Goal: Task Accomplishment & Management: Complete application form

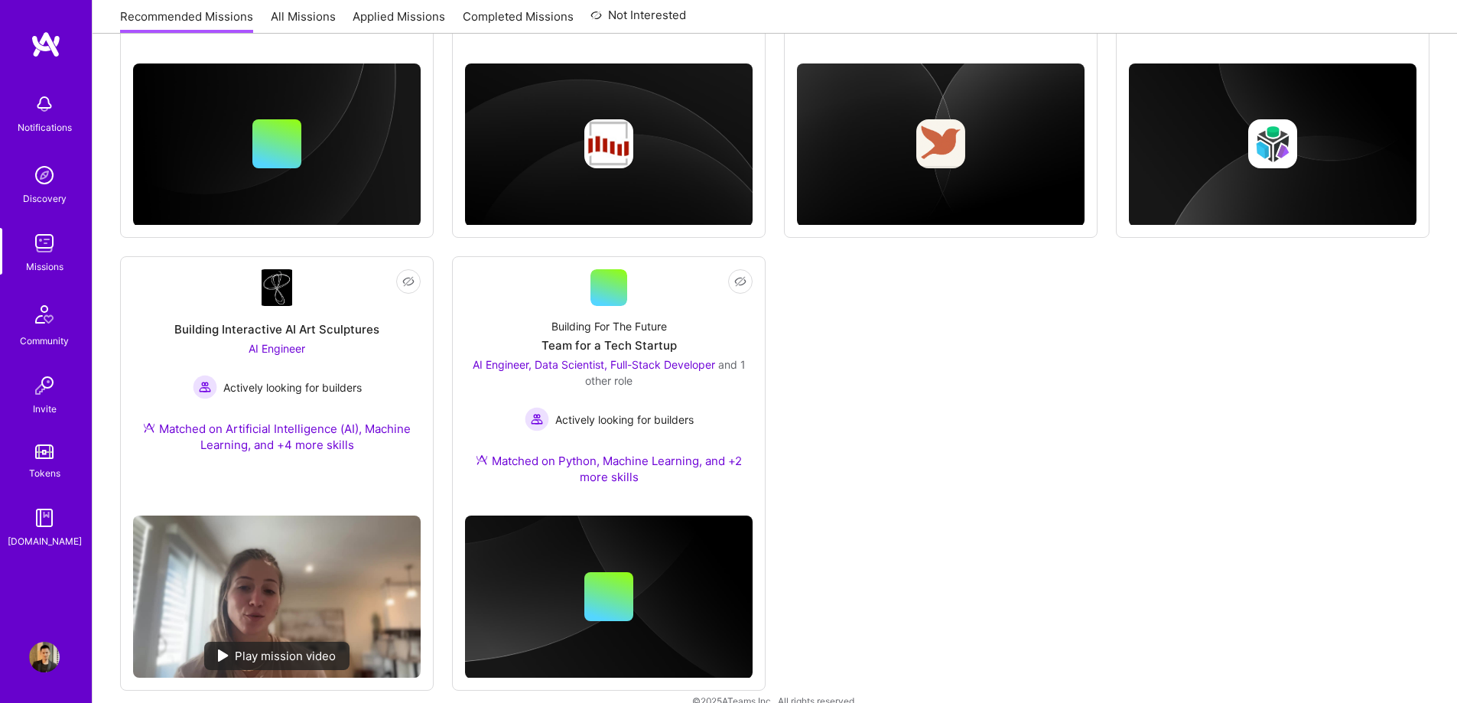
scroll to position [914, 0]
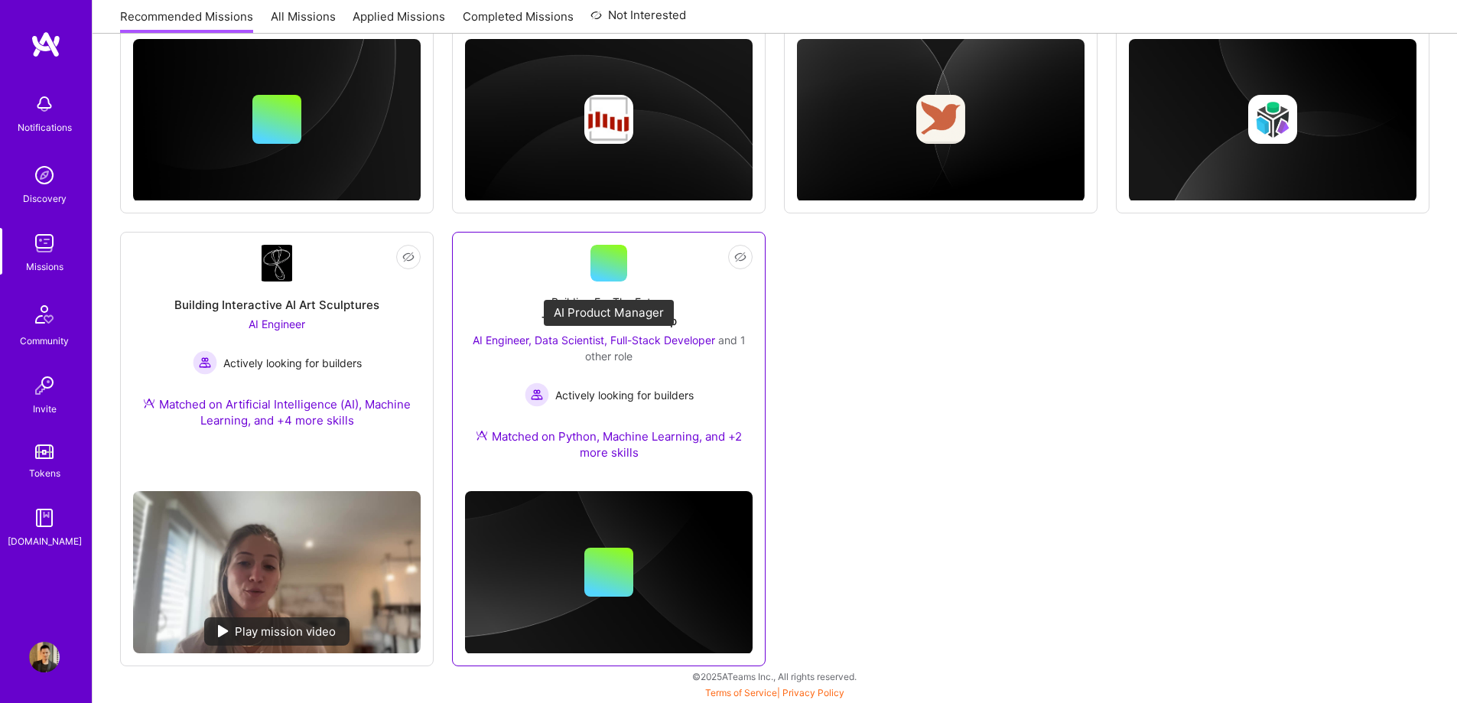
click at [686, 342] on span "AI Engineer, Data Scientist, Full-Stack Developer" at bounding box center [594, 339] width 242 height 13
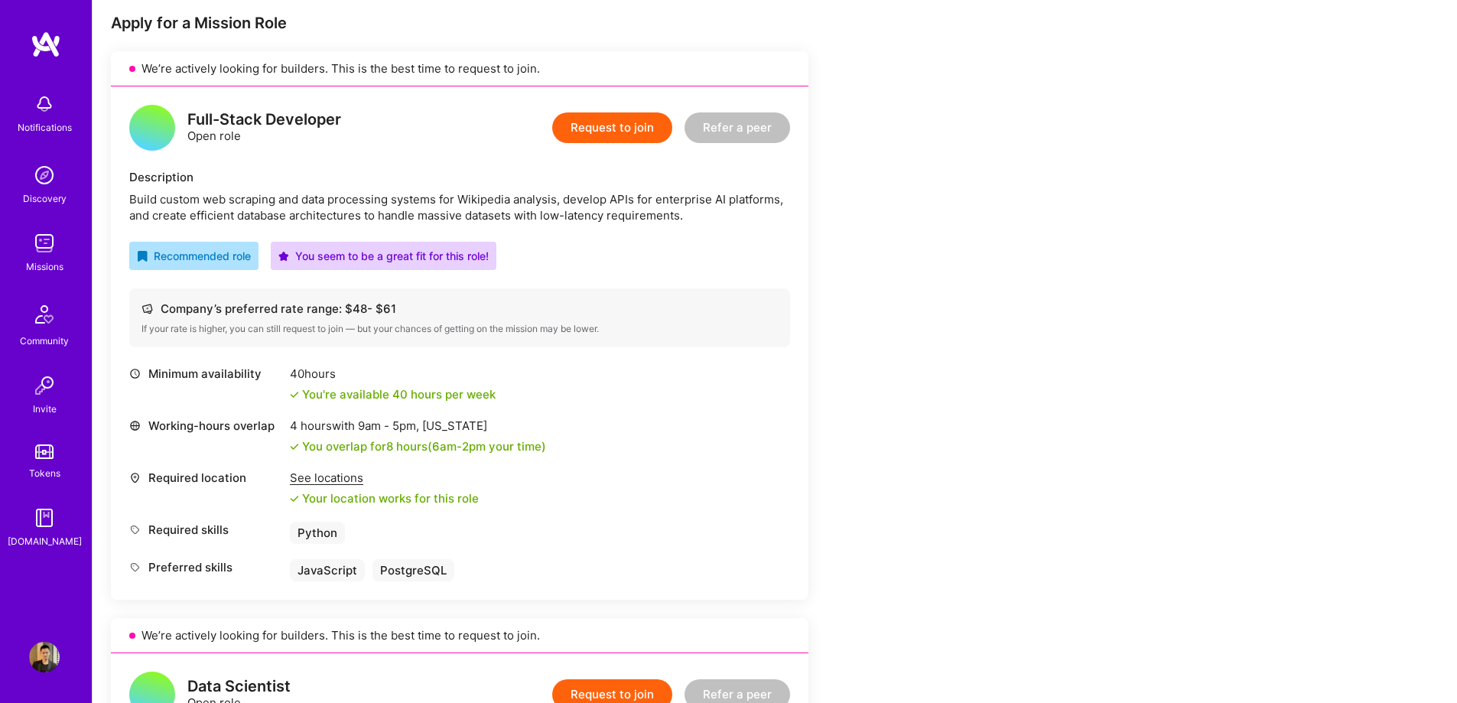
scroll to position [306, 0]
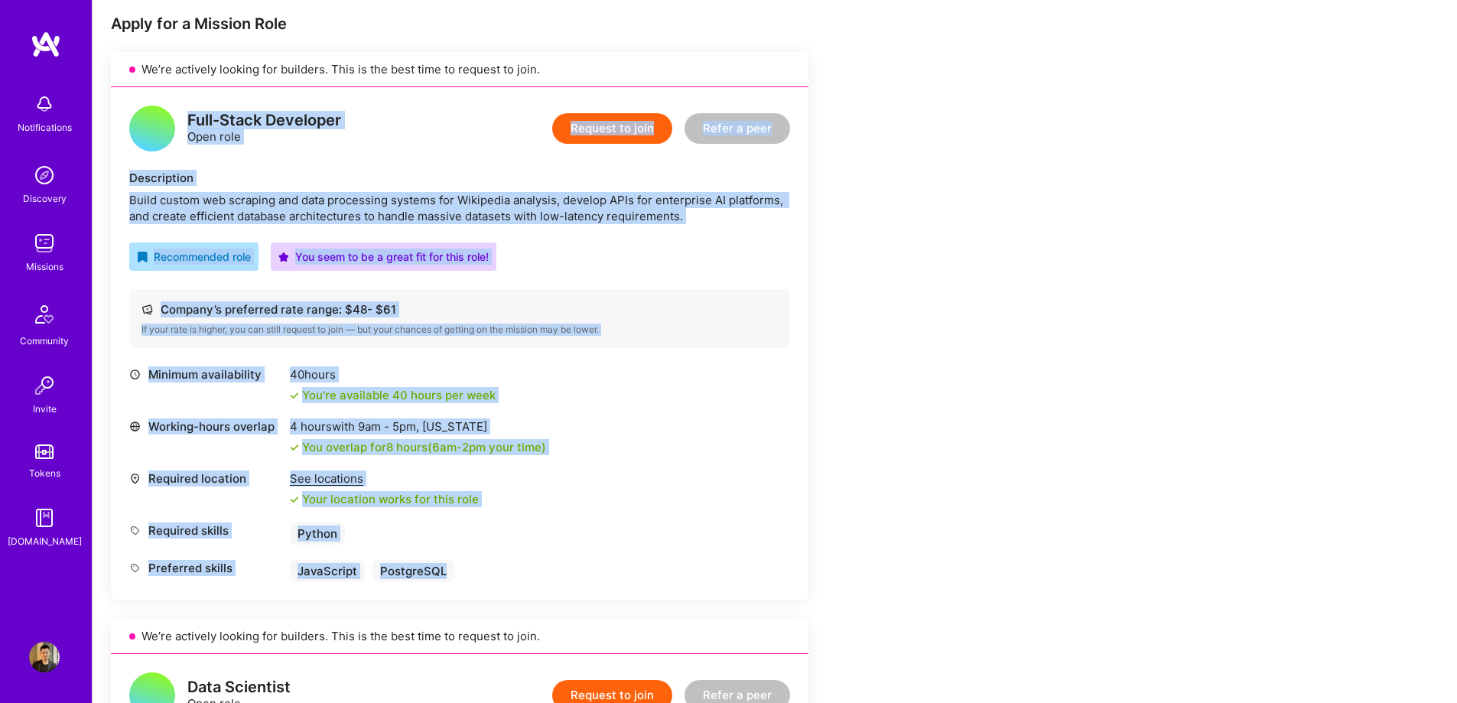
drag, startPoint x: 184, startPoint y: 124, endPoint x: 622, endPoint y: 562, distance: 619.1
click at [622, 562] on div "Full-Stack Developer Open role Request to join Refer a peer Description Build c…" at bounding box center [459, 343] width 697 height 513
copy div "Full-Stack Developer Open role Request to join Refer a peer Description Build c…"
click at [752, 251] on div "Recommended role You seem to be a great fit for this role!" at bounding box center [459, 256] width 661 height 28
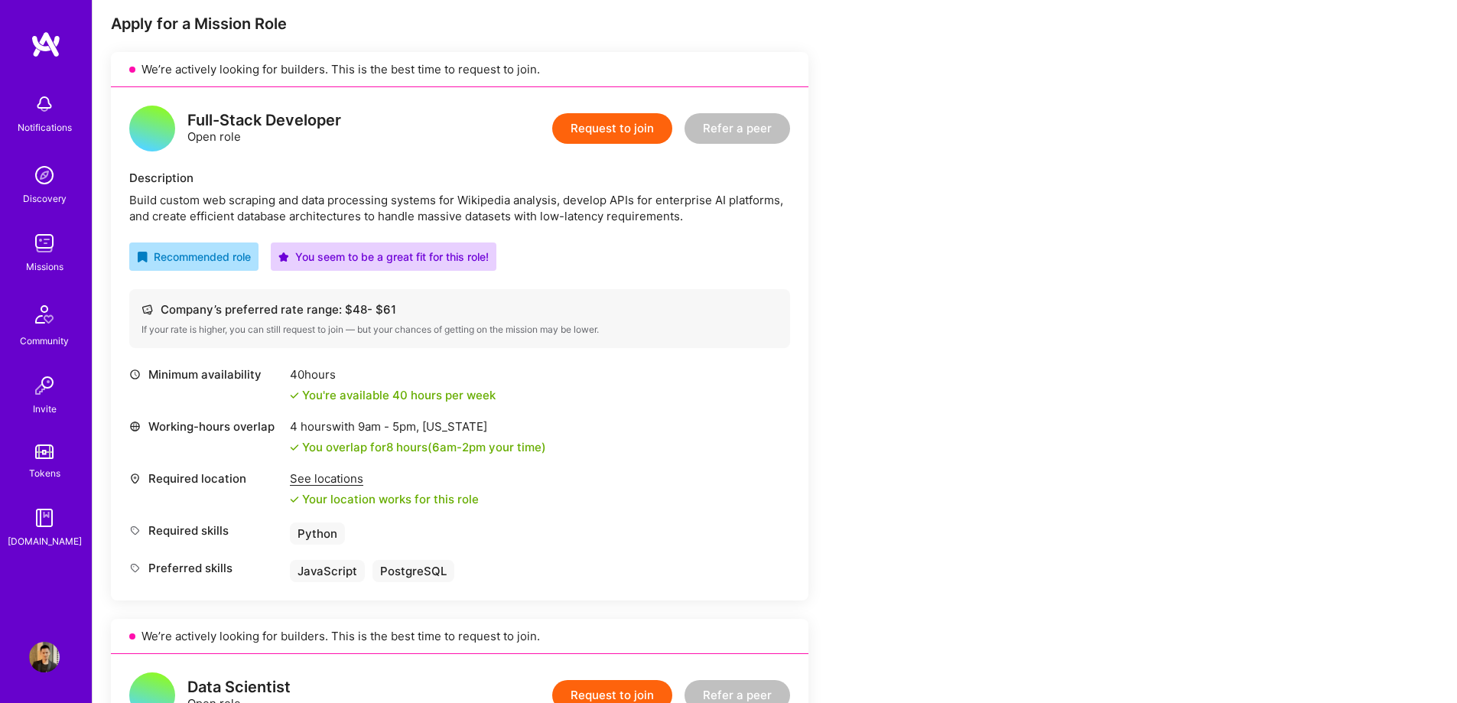
click at [627, 132] on button "Request to join" at bounding box center [612, 128] width 120 height 31
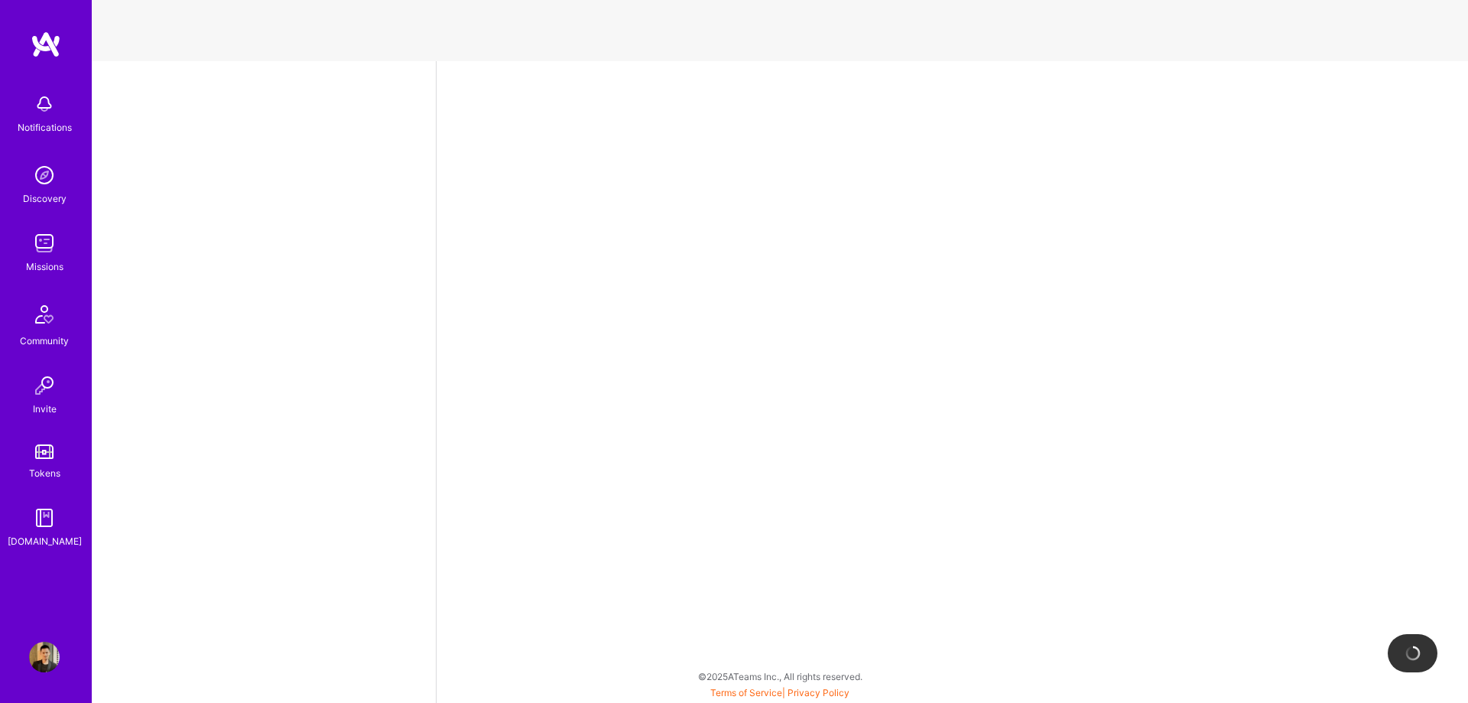
select select "CA"
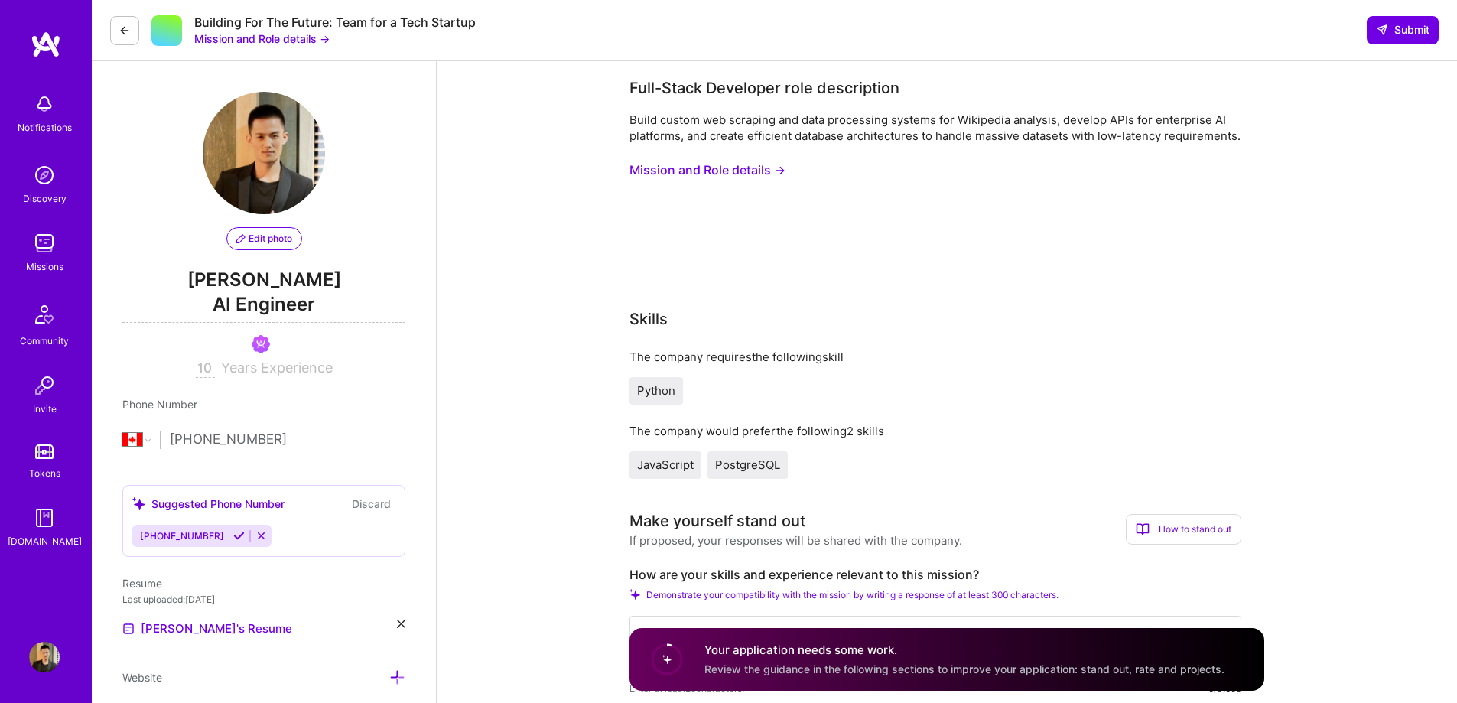
click at [50, 655] on img at bounding box center [44, 657] width 31 height 31
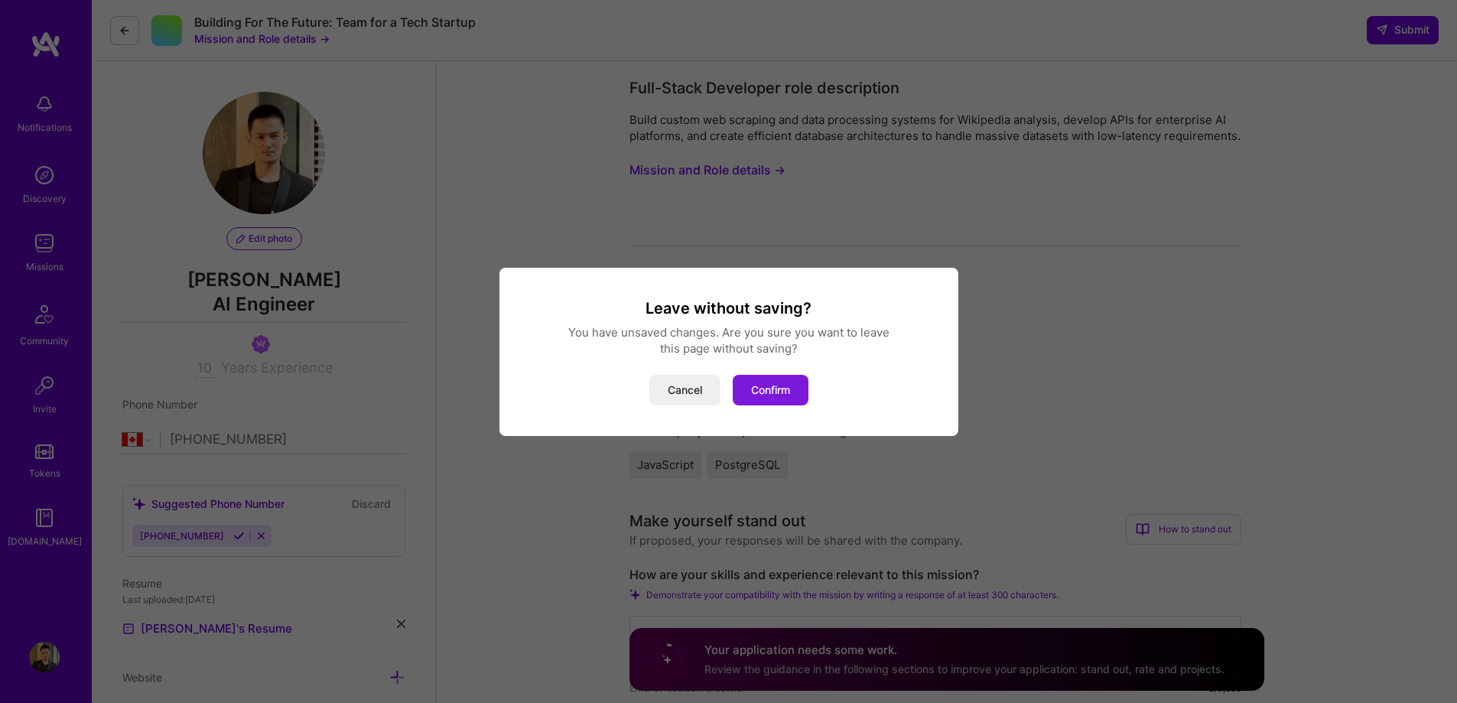
click at [767, 392] on button "Confirm" at bounding box center [770, 390] width 76 height 31
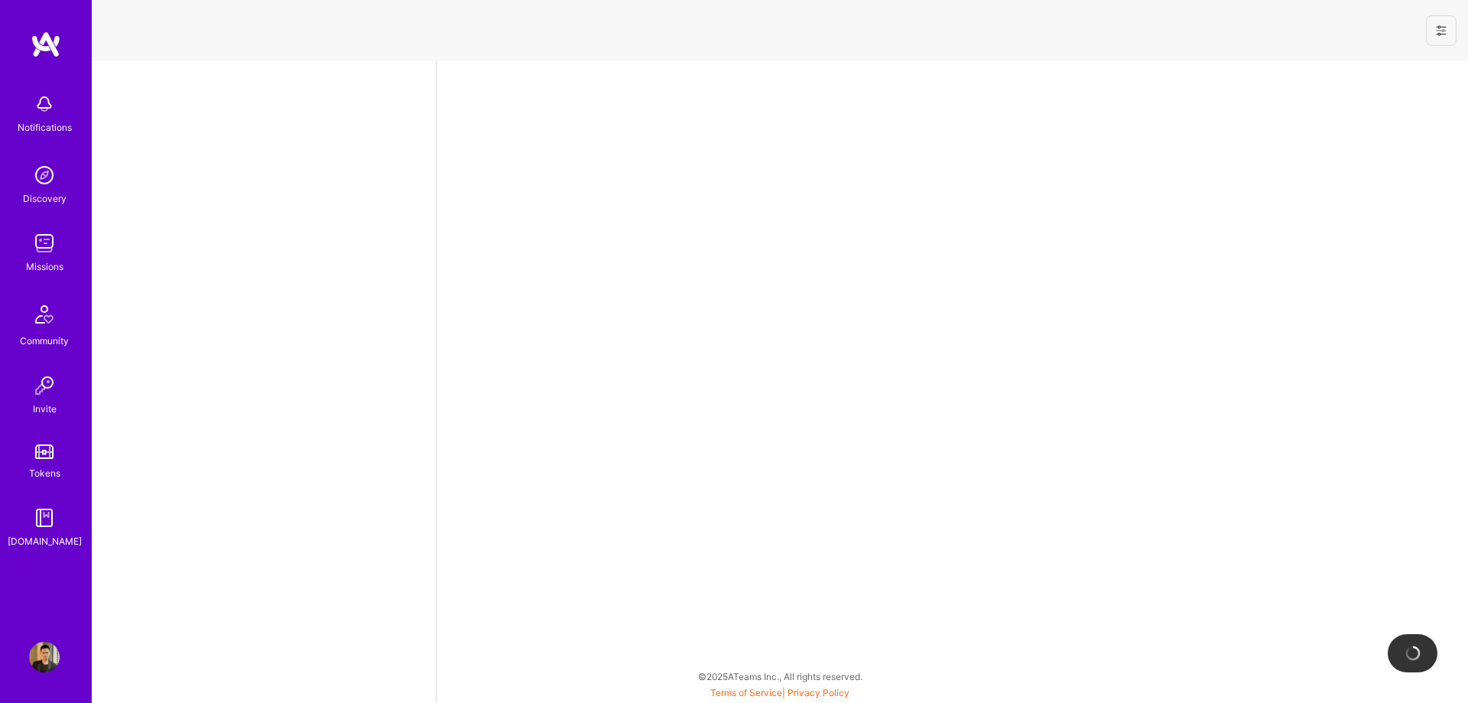
select select "CA"
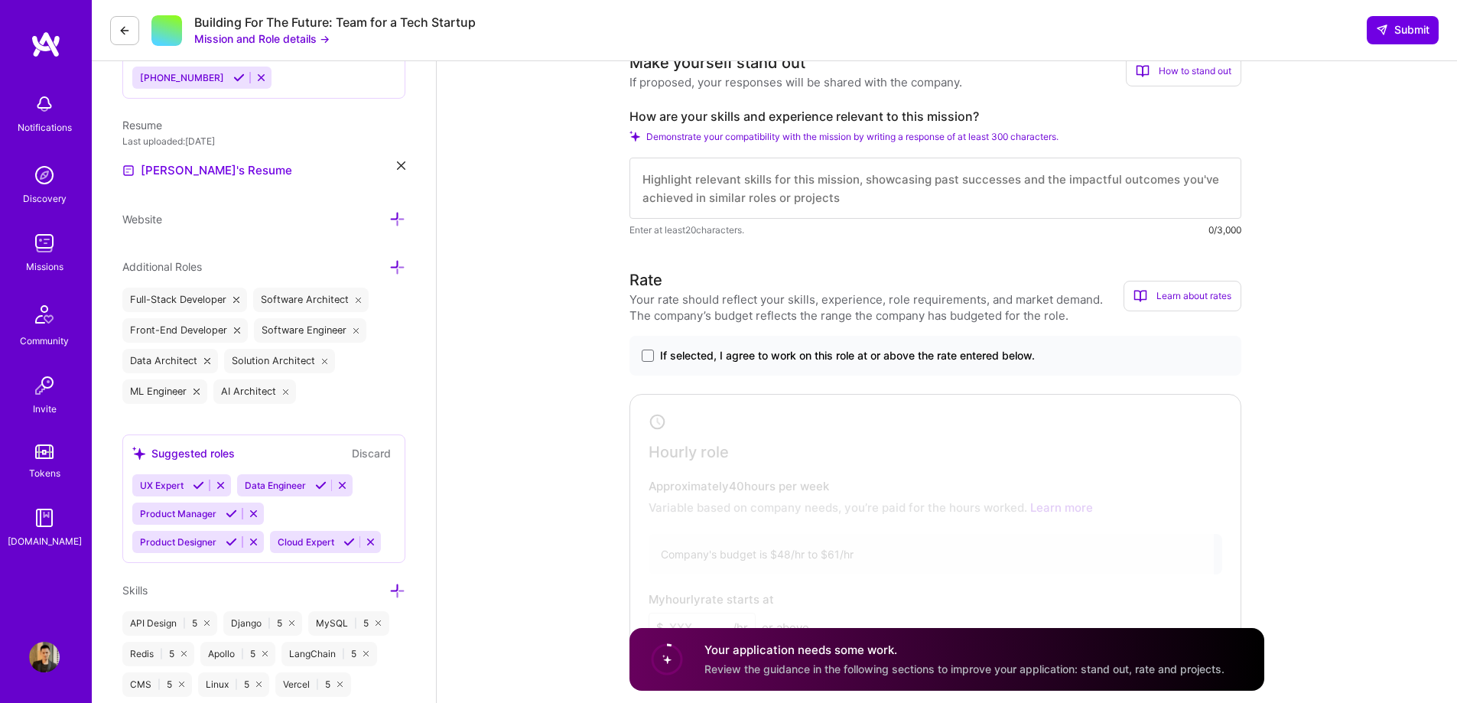
scroll to position [459, 0]
click at [800, 197] on textarea at bounding box center [935, 187] width 612 height 61
paste textarea "L’ip dolor sita co ad elitse doeiusmo tempori utl etdo ma aliquae admi veniamq …"
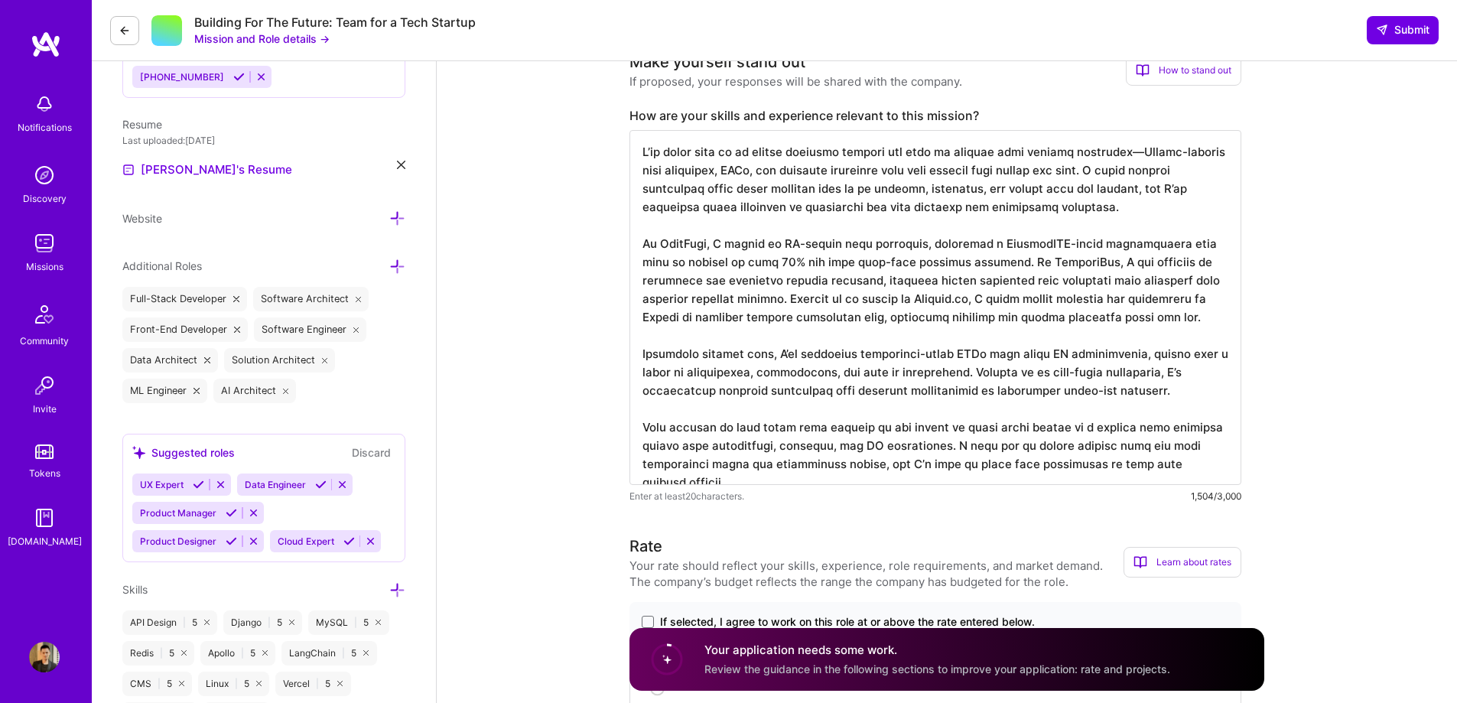
click at [1129, 170] on textarea at bounding box center [935, 307] width 612 height 355
click at [984, 280] on textarea at bounding box center [935, 307] width 612 height 355
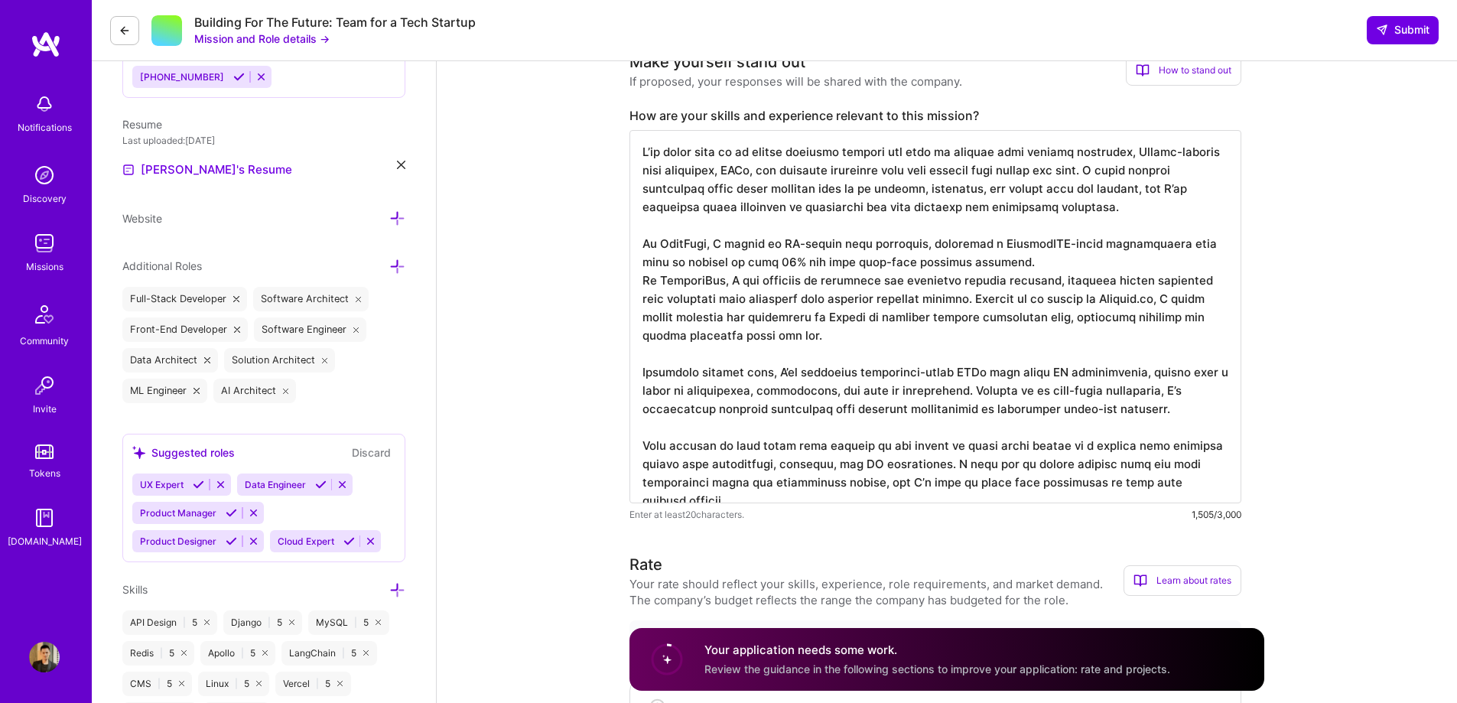
click at [959, 316] on textarea at bounding box center [935, 316] width 612 height 373
click at [966, 407] on textarea at bounding box center [935, 316] width 612 height 373
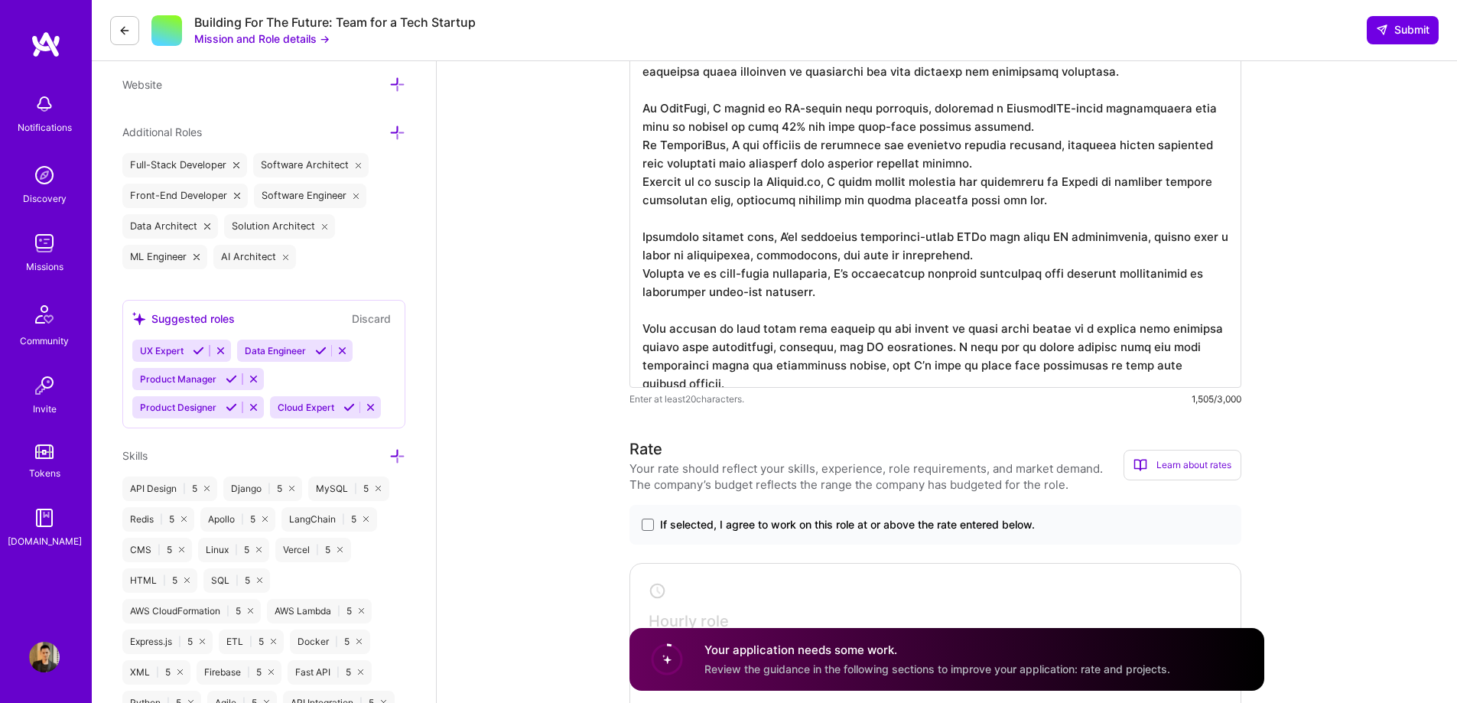
scroll to position [612, 0]
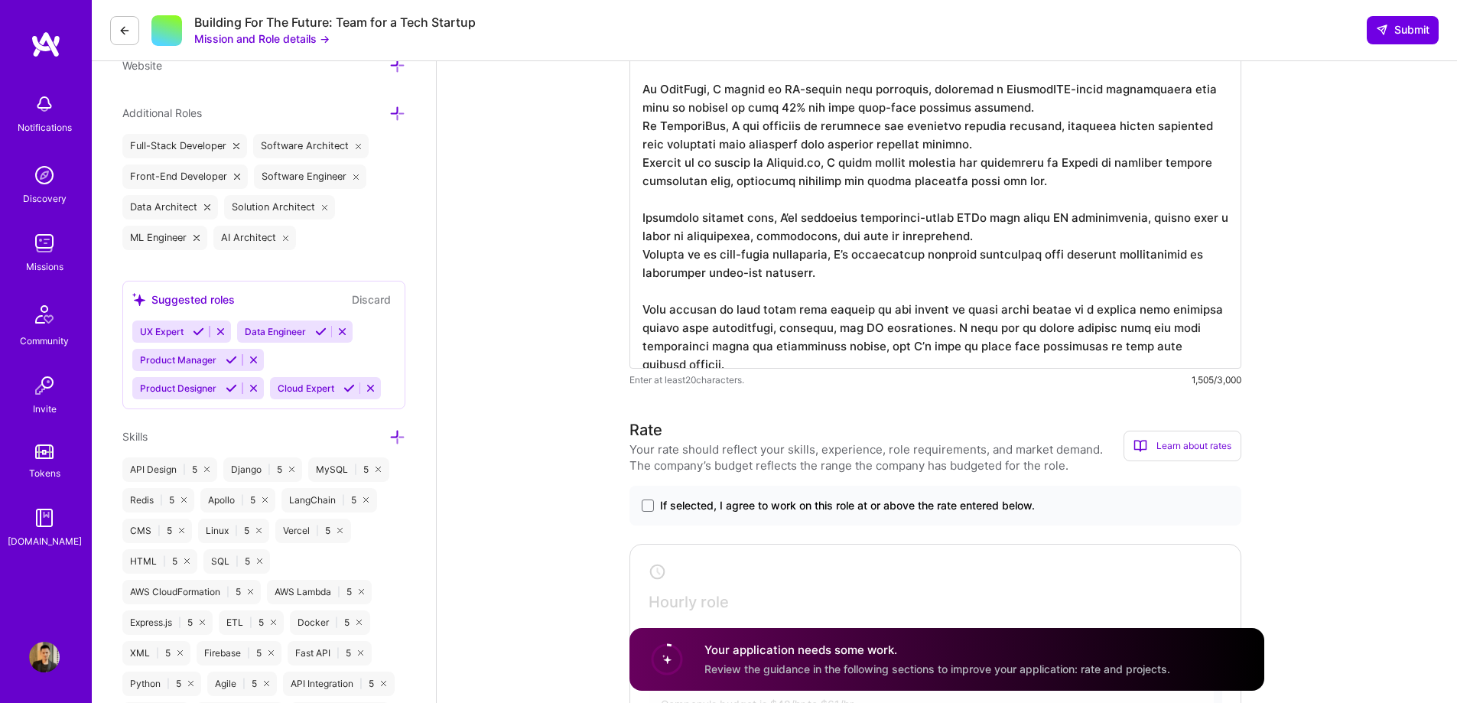
click at [938, 346] on textarea at bounding box center [935, 172] width 612 height 391
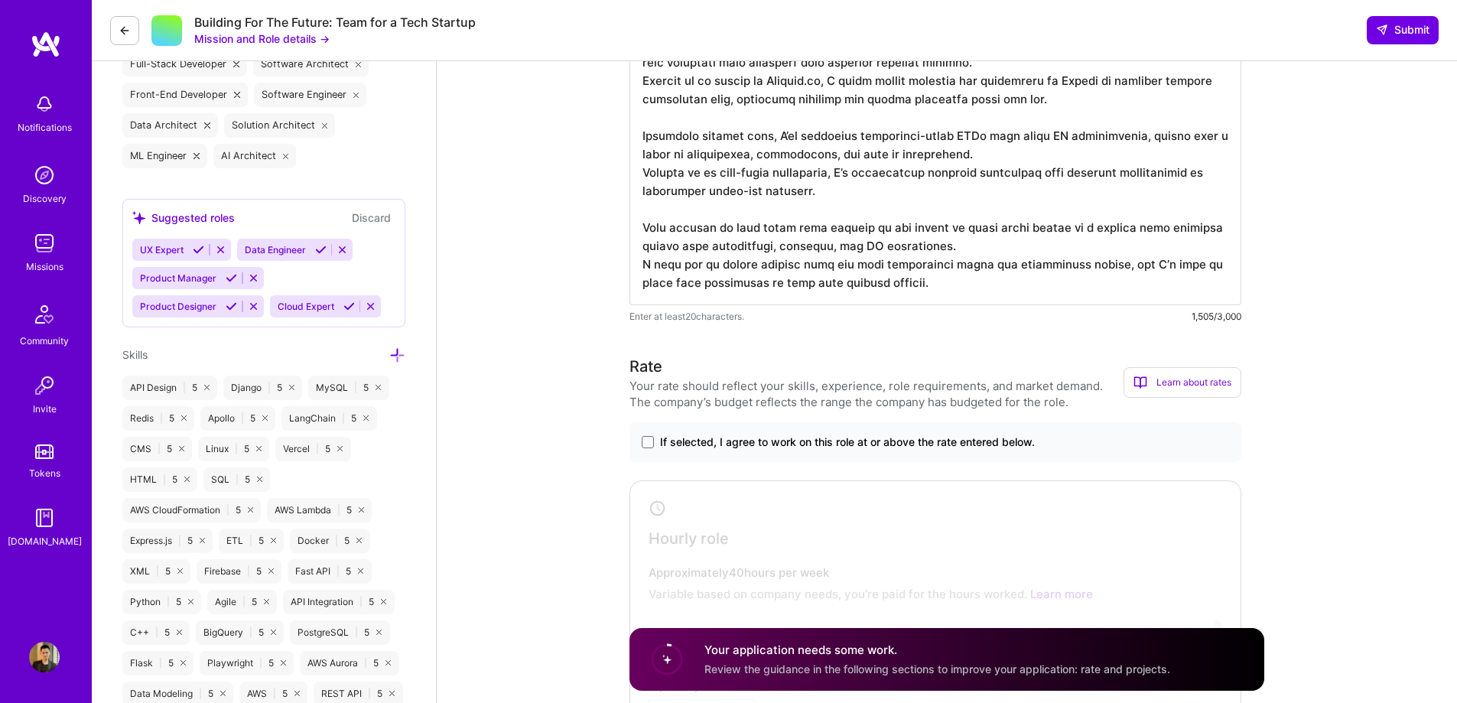
scroll to position [841, 0]
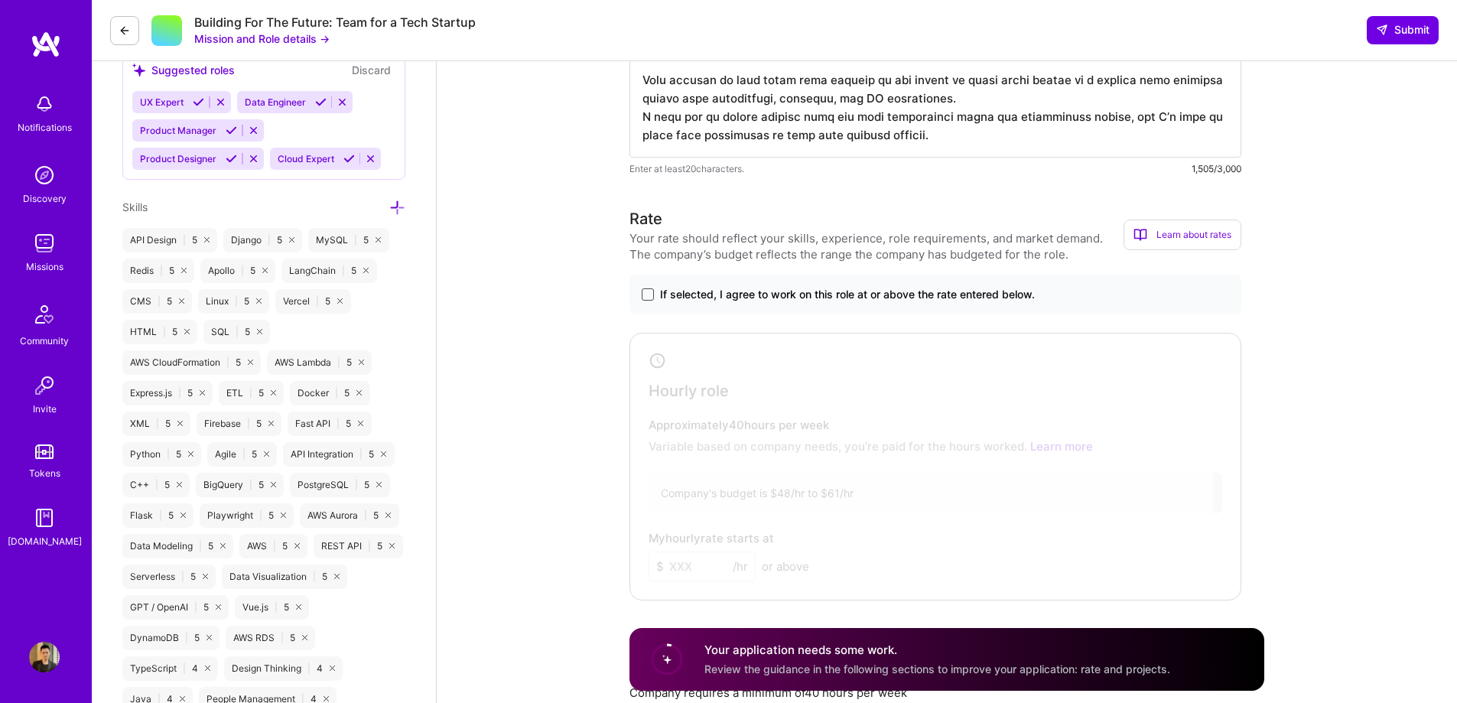
type textarea "L’ip dolor sita co ad elitse doeiusmo tempori utl etdo ma aliquae admi veniamq …"
click at [650, 300] on span at bounding box center [648, 294] width 12 height 12
click at [0, 0] on input "If selected, I agree to work on this role at or above the rate entered below." at bounding box center [0, 0] width 0 height 0
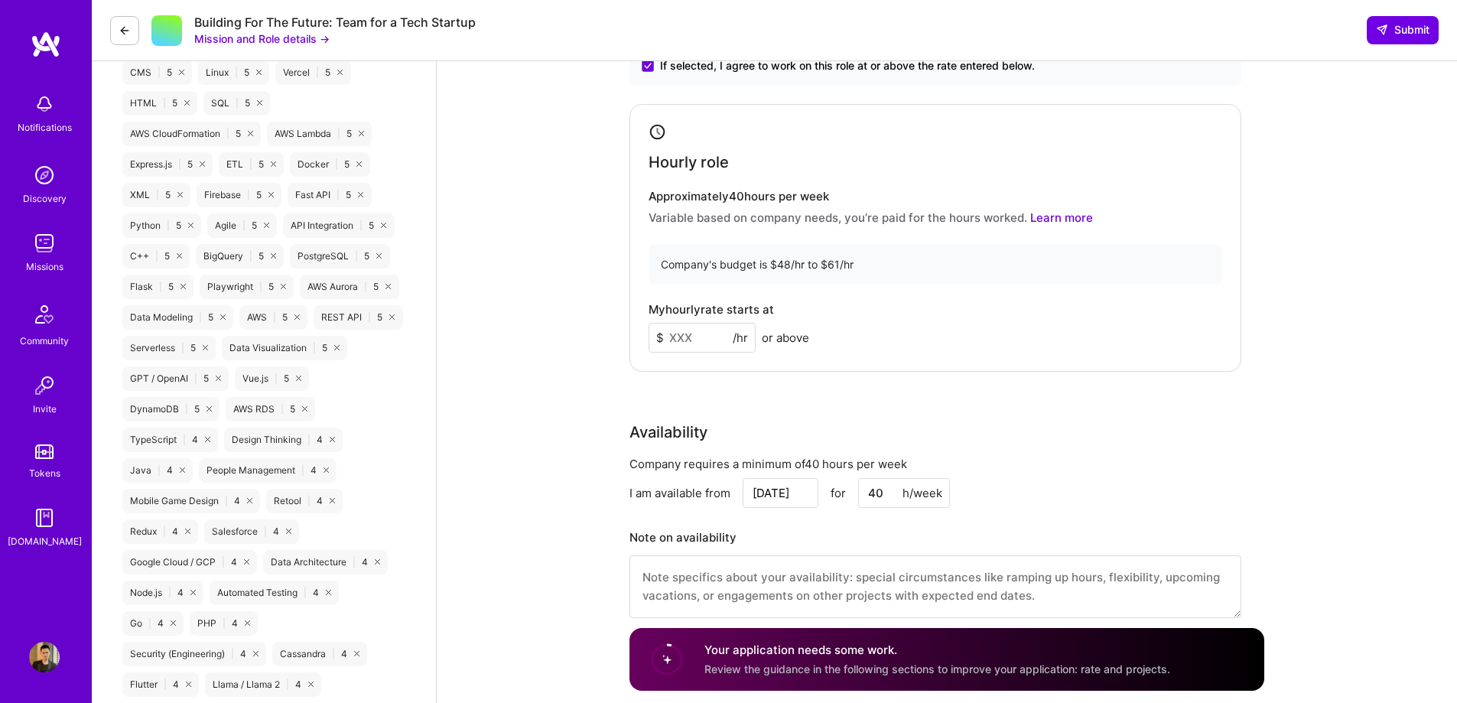
scroll to position [1070, 0]
click at [707, 343] on input at bounding box center [701, 337] width 107 height 30
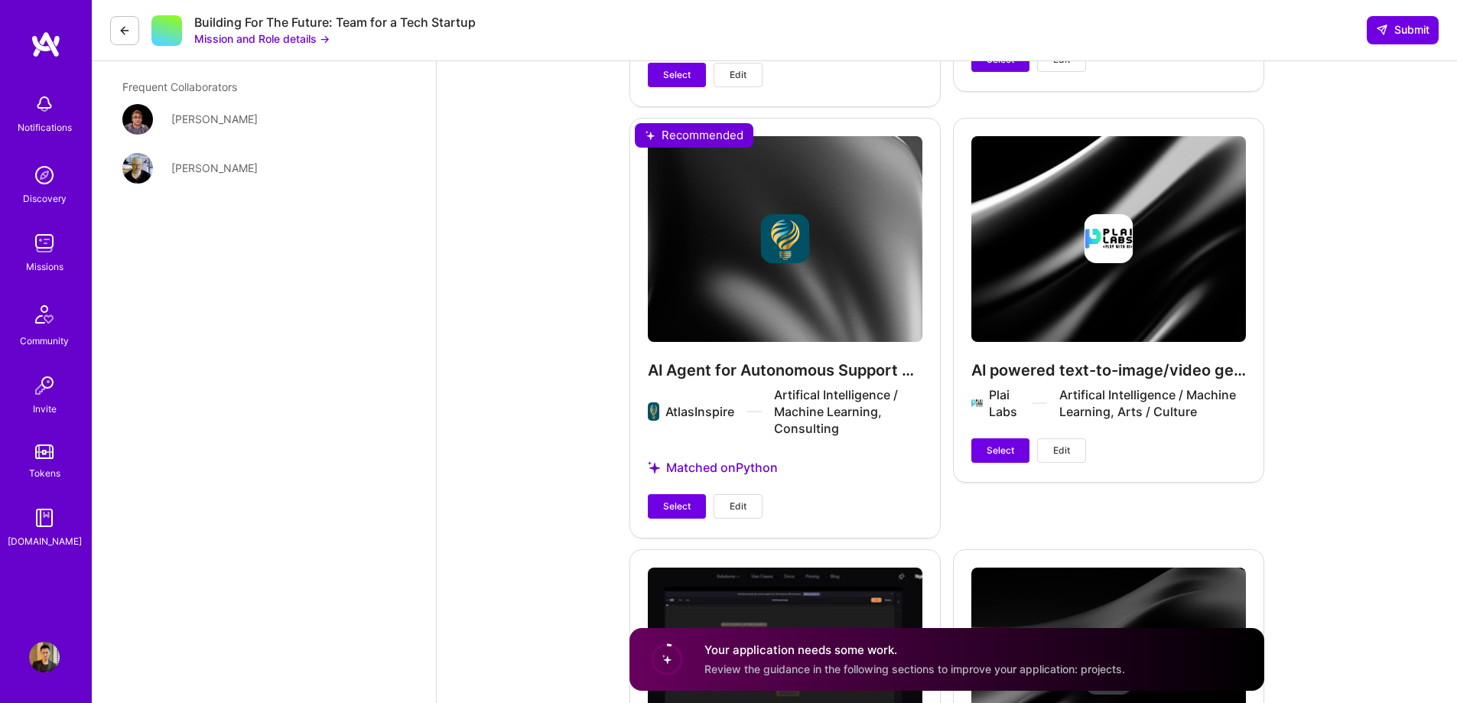
scroll to position [3441, 0]
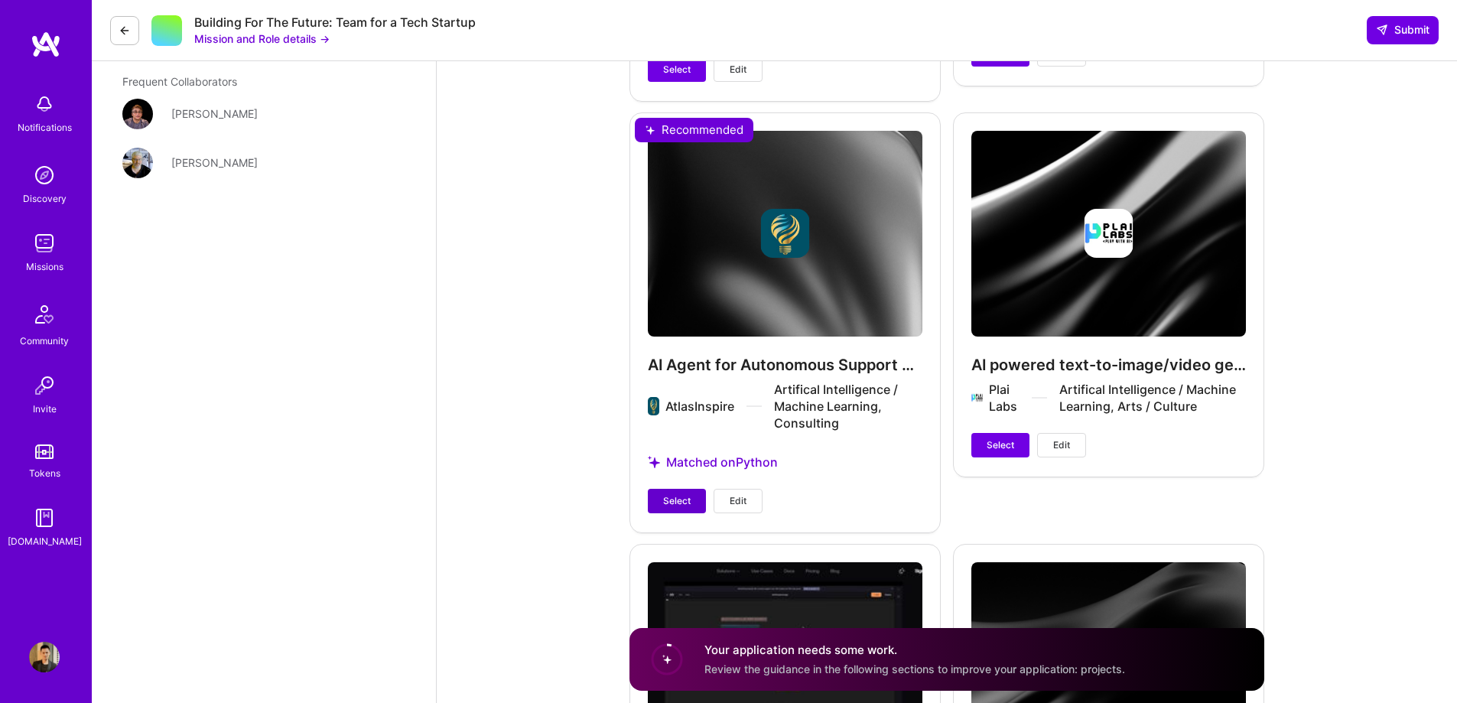
type input "48"
click at [679, 508] on span "Select" at bounding box center [677, 501] width 28 height 14
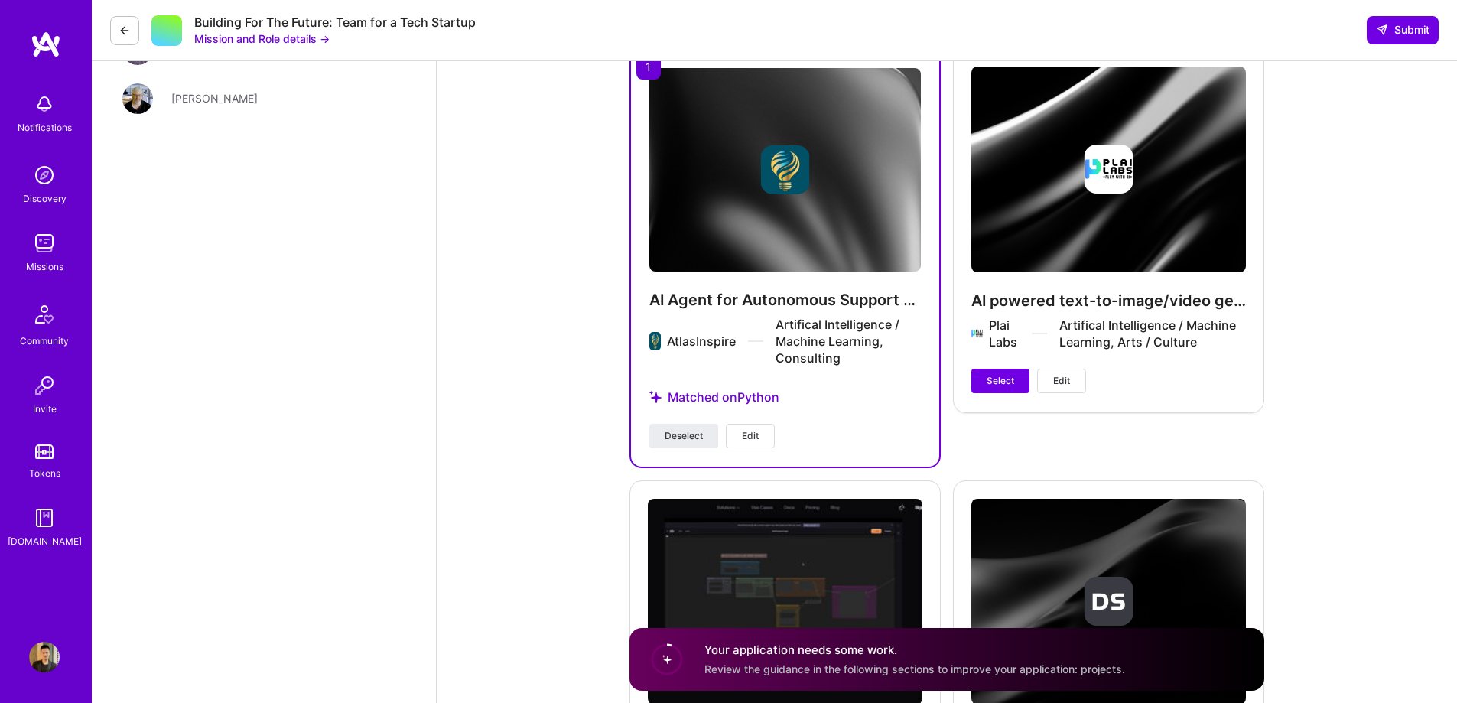
scroll to position [3594, 0]
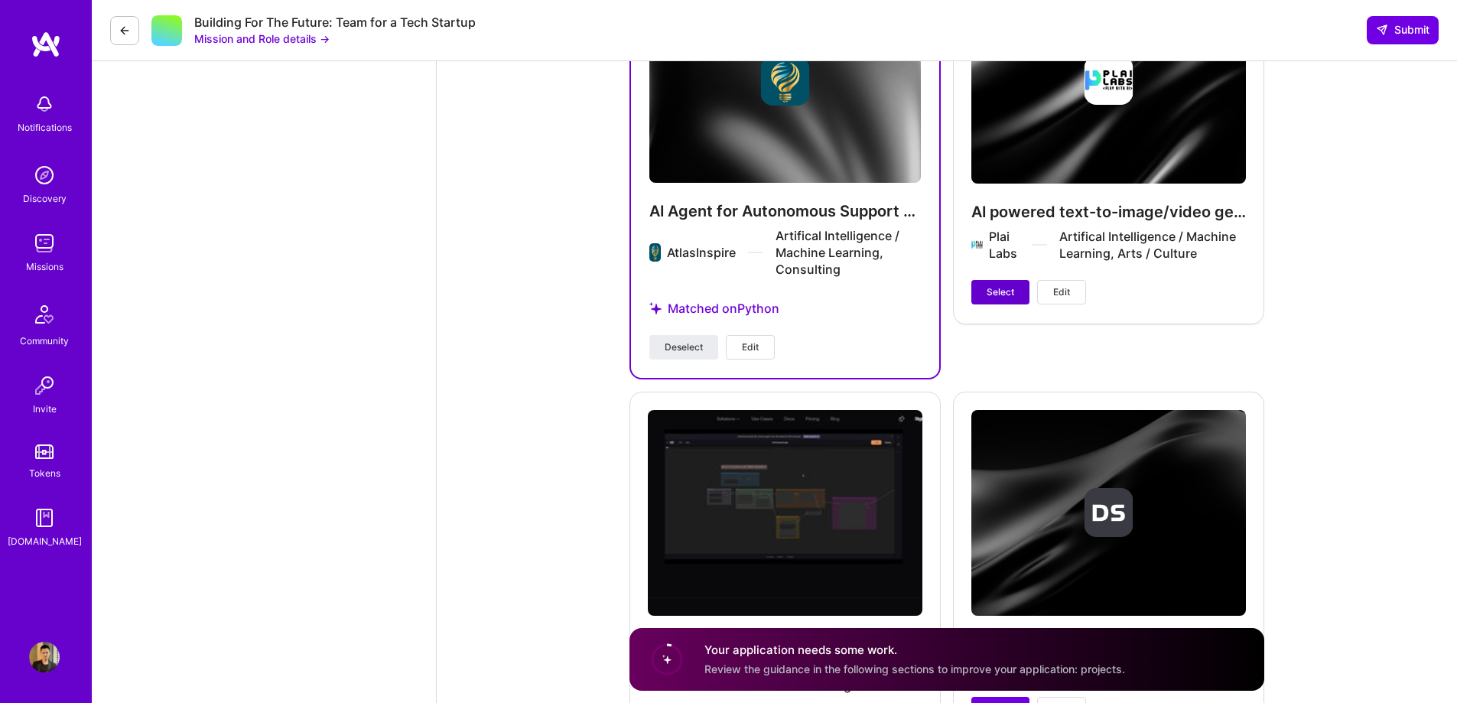
click at [1005, 299] on span "Select" at bounding box center [1000, 292] width 28 height 14
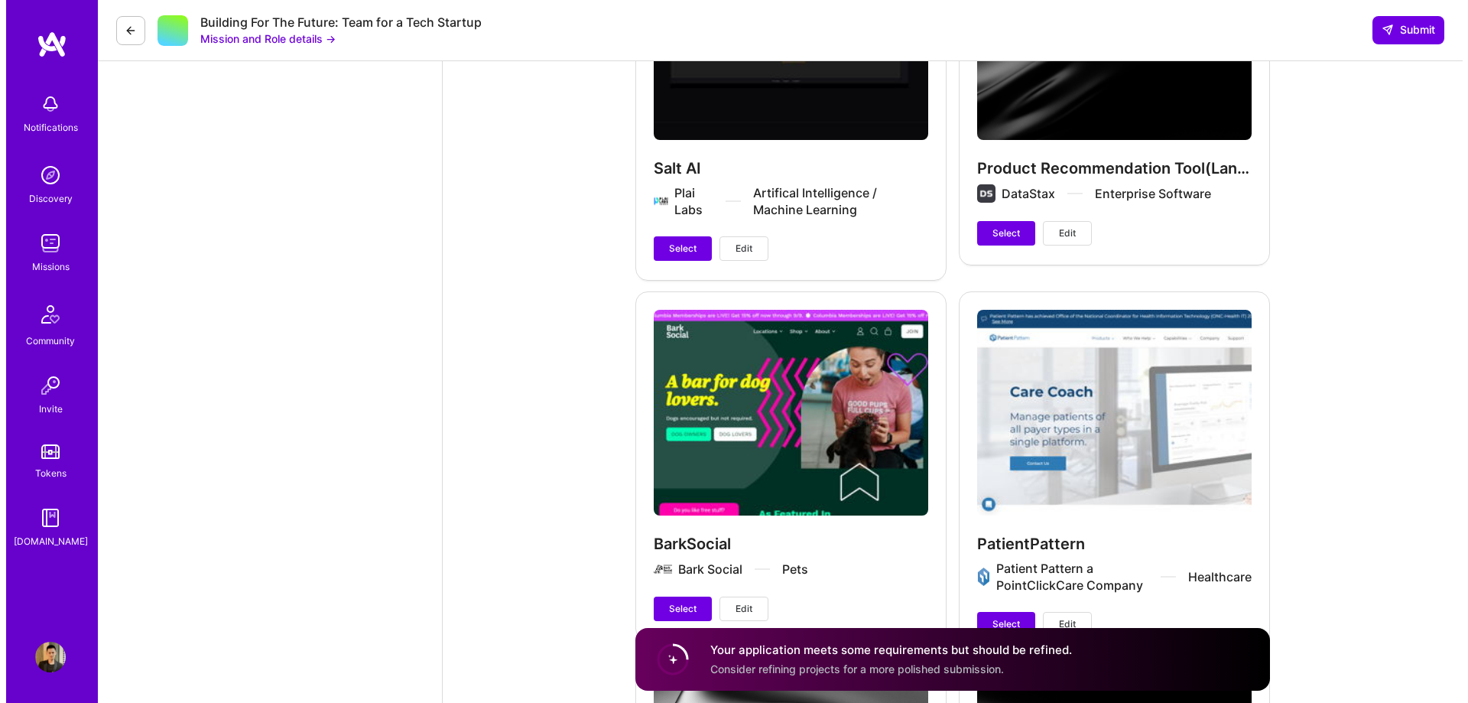
scroll to position [3823, 0]
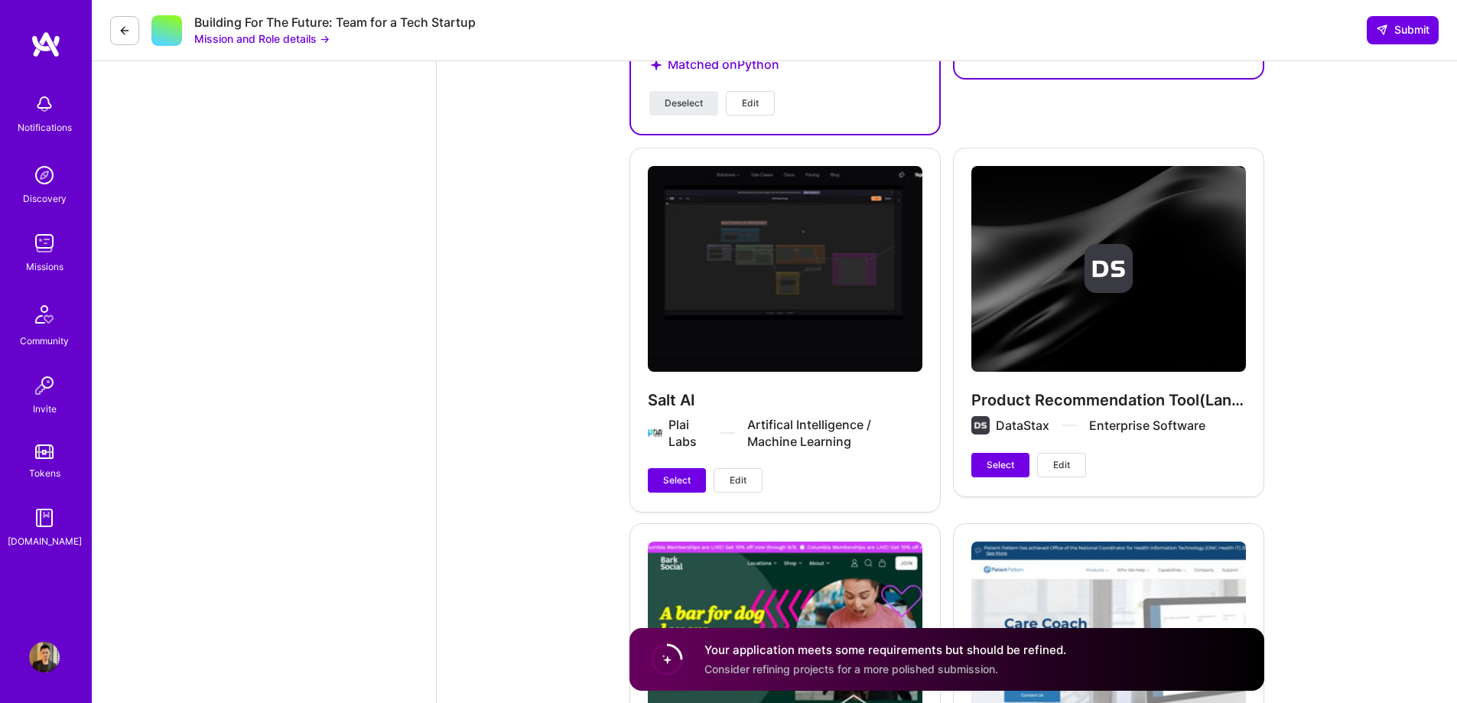
click at [745, 487] on span "Edit" at bounding box center [737, 480] width 17 height 14
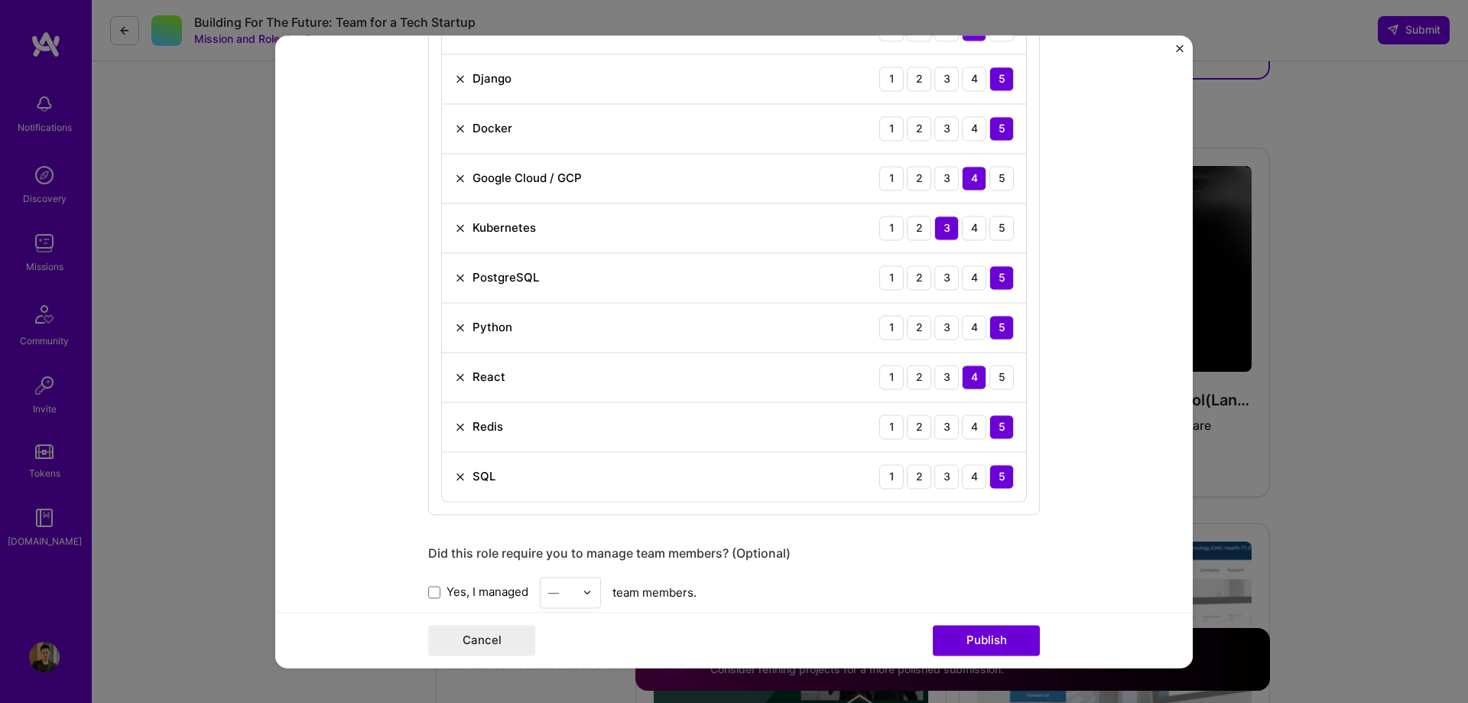
scroll to position [1297, 0]
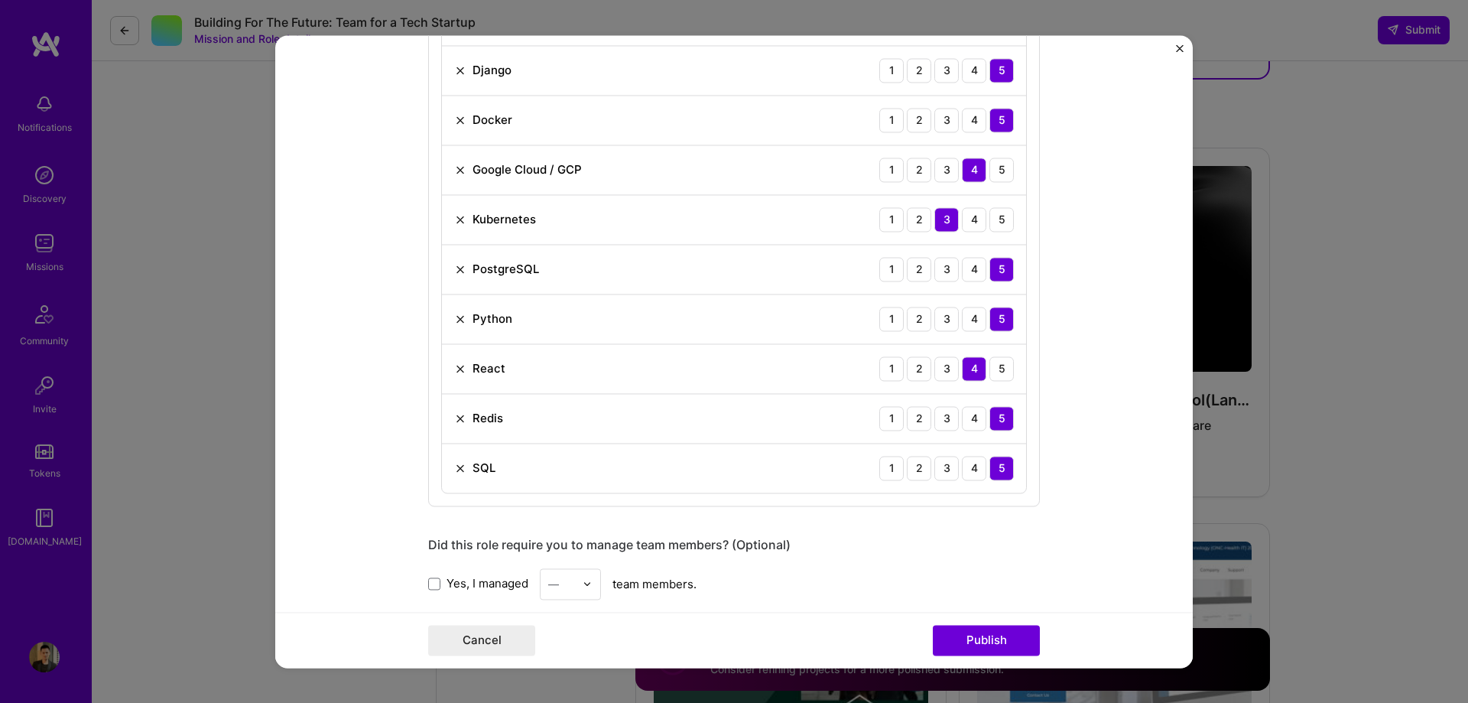
click at [454, 370] on img at bounding box center [460, 368] width 12 height 12
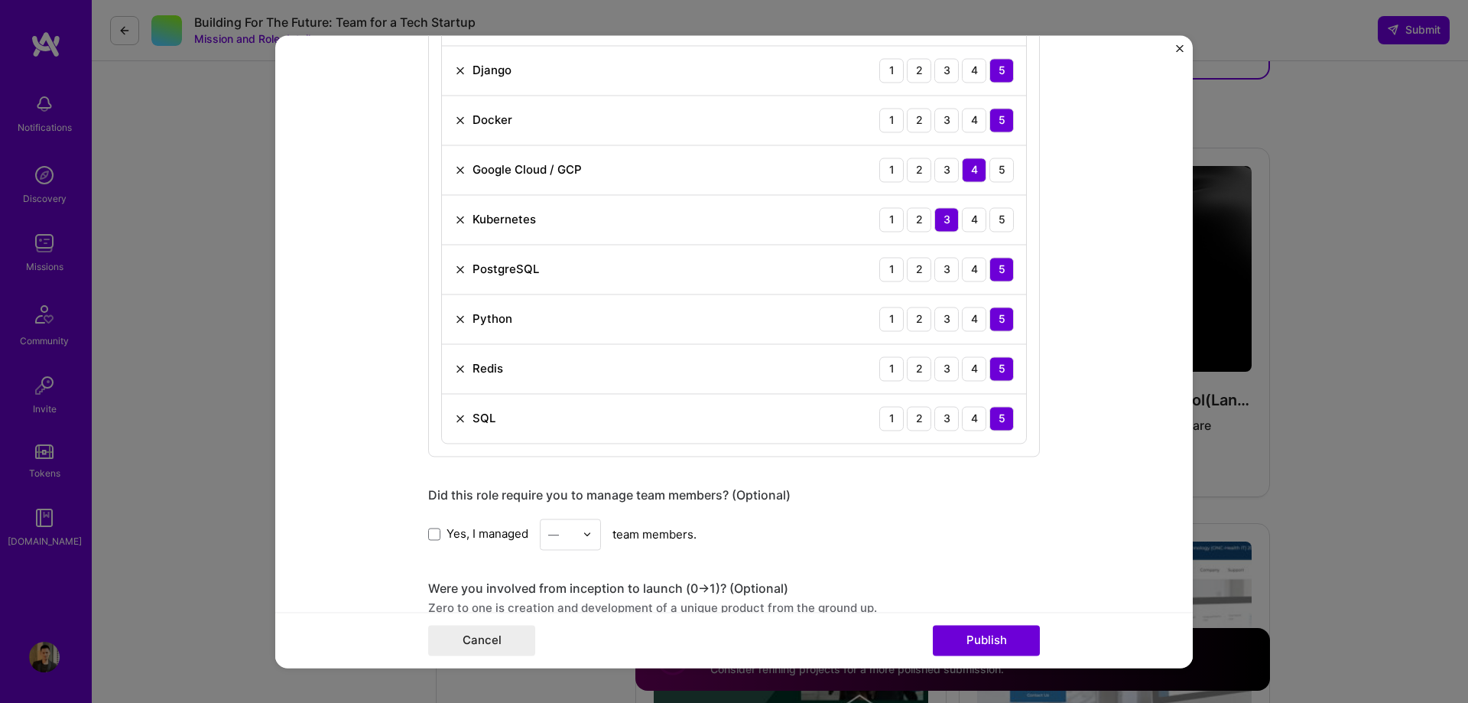
scroll to position [914, 0]
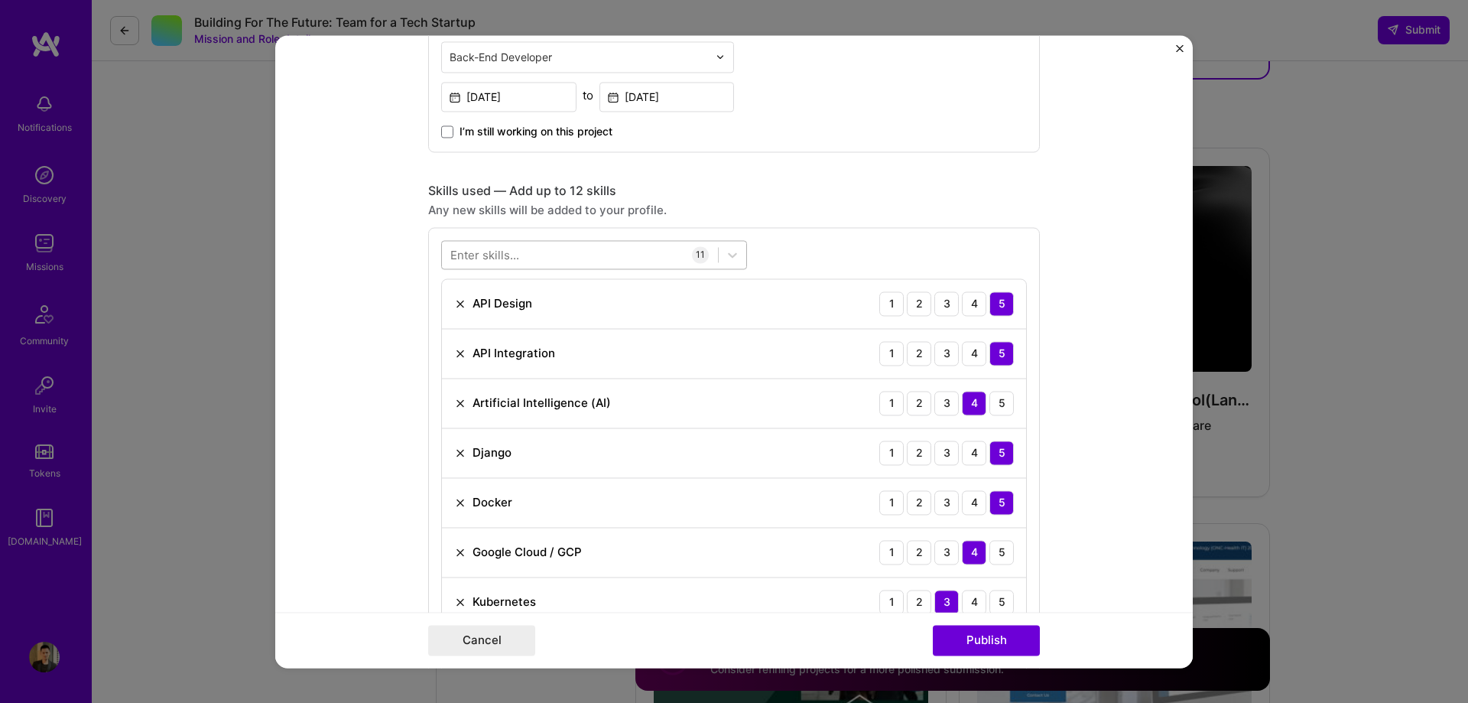
click at [520, 248] on div at bounding box center [580, 254] width 276 height 25
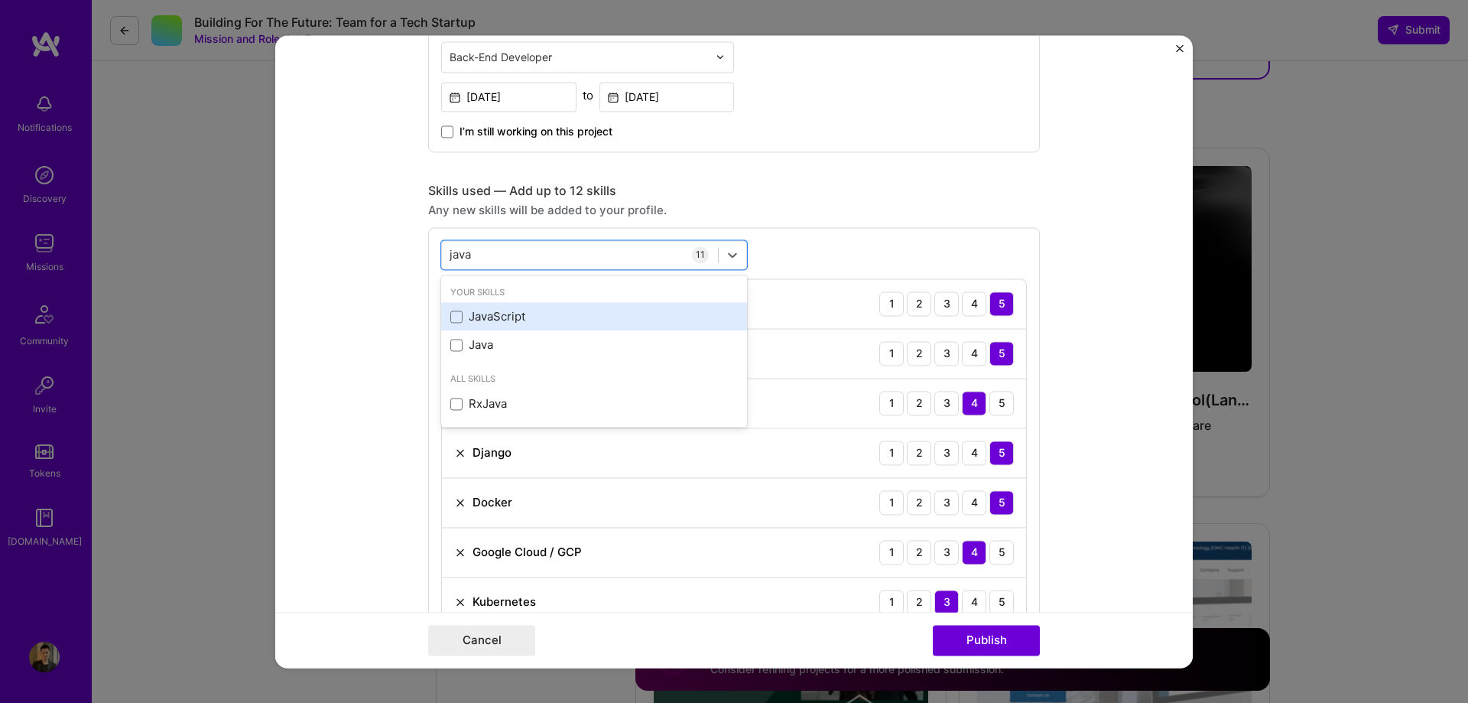
click at [441, 314] on div "JavaScript" at bounding box center [594, 317] width 306 height 28
click at [450, 317] on span at bounding box center [456, 316] width 12 height 12
click at [0, 0] on input "checkbox" at bounding box center [0, 0] width 0 height 0
click at [454, 313] on span at bounding box center [456, 316] width 12 height 12
click at [0, 0] on input "checkbox" at bounding box center [0, 0] width 0 height 0
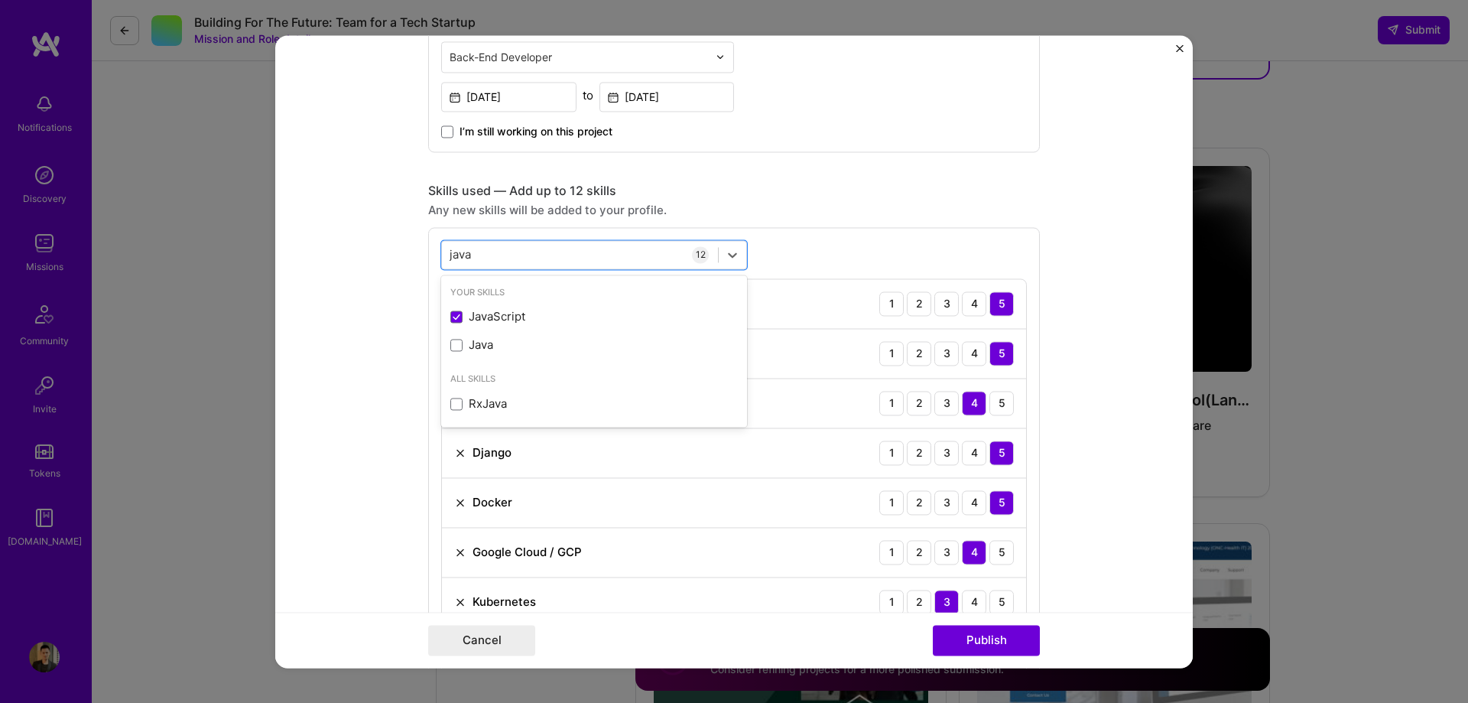
type input "java"
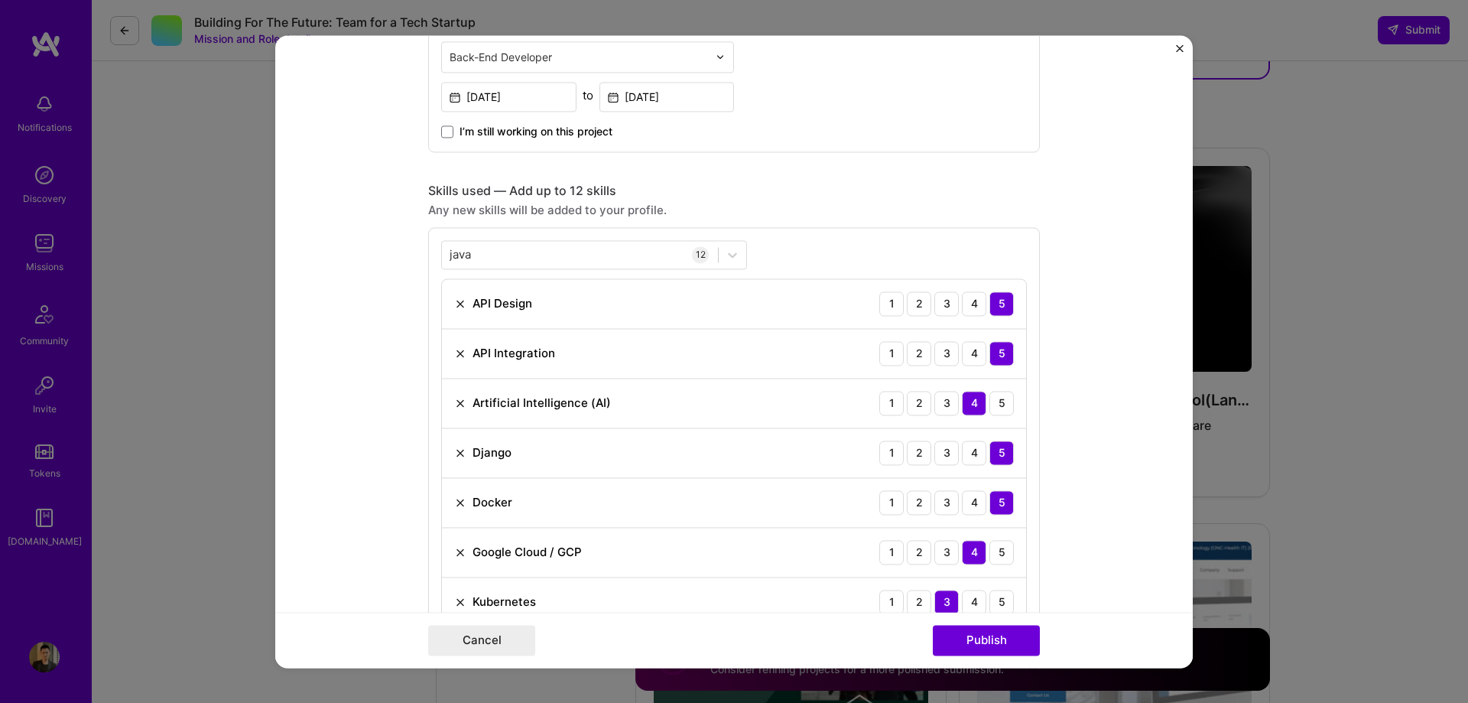
click at [1016, 208] on div "Any new skills will be added to your profile." at bounding box center [734, 210] width 612 height 16
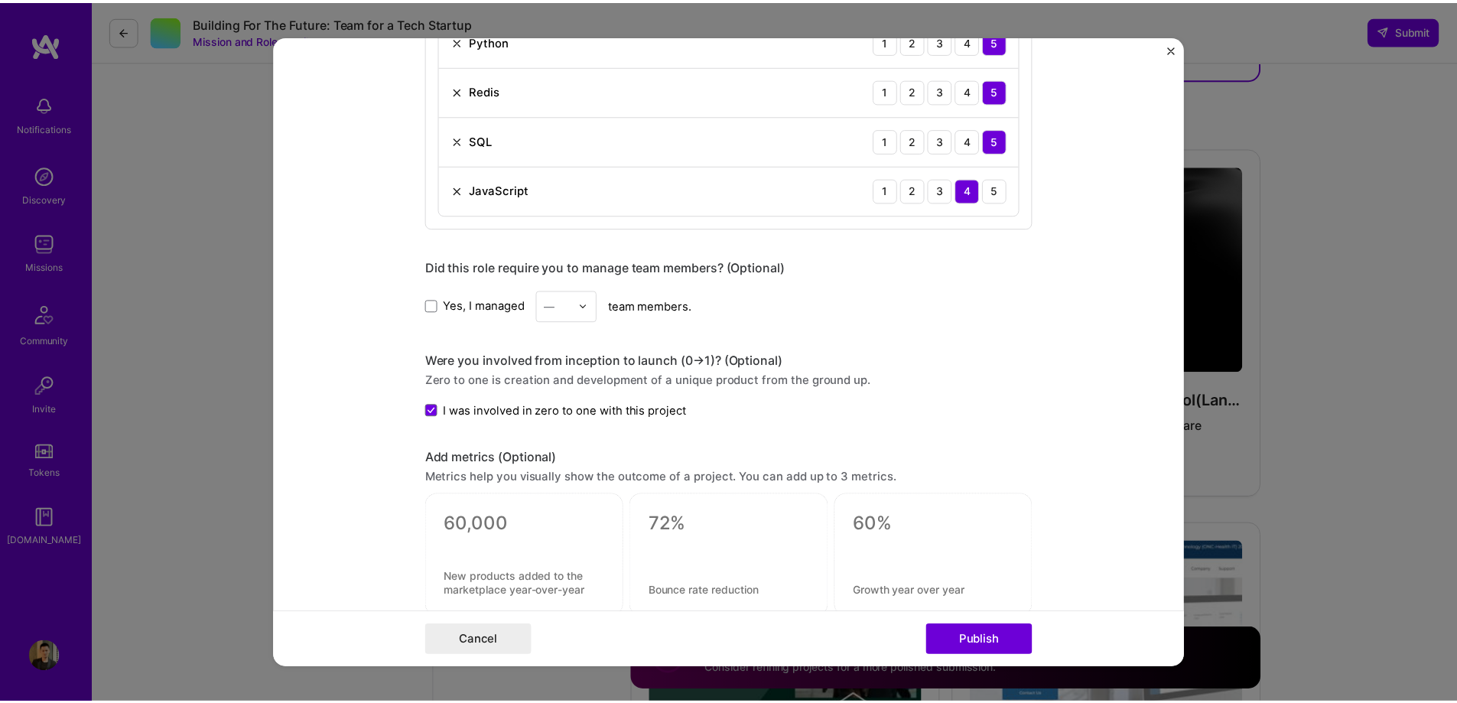
scroll to position [1603, 0]
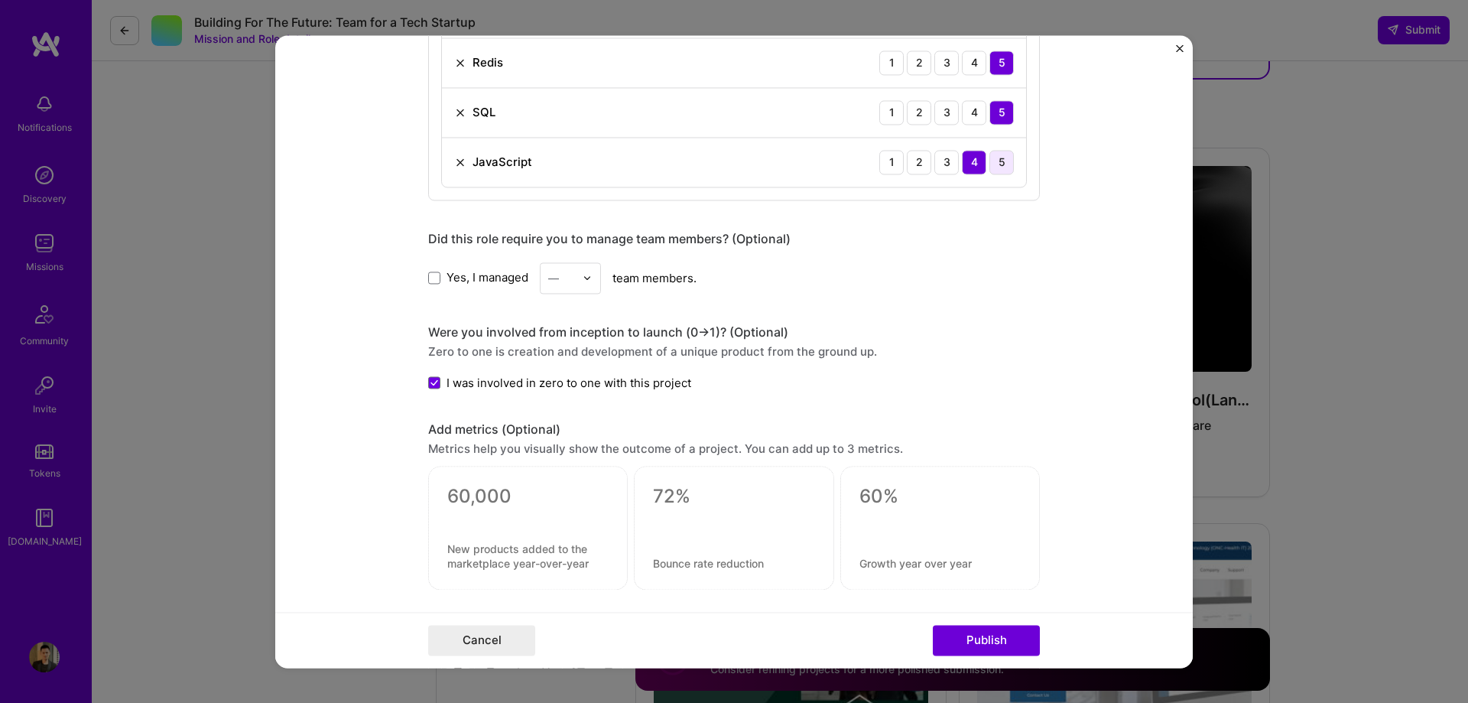
click at [992, 161] on div "5" at bounding box center [1001, 162] width 24 height 24
click at [991, 642] on button "Publish" at bounding box center [986, 640] width 107 height 31
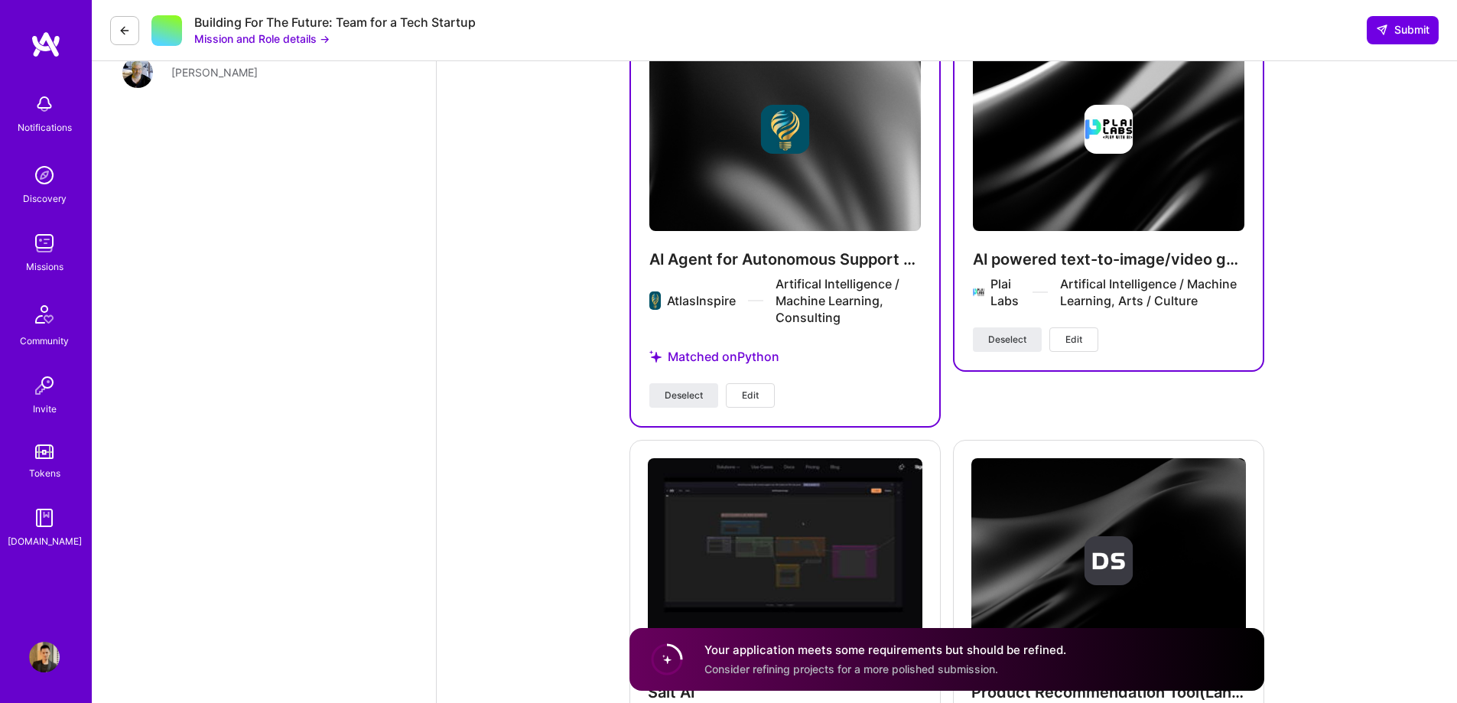
scroll to position [3747, 0]
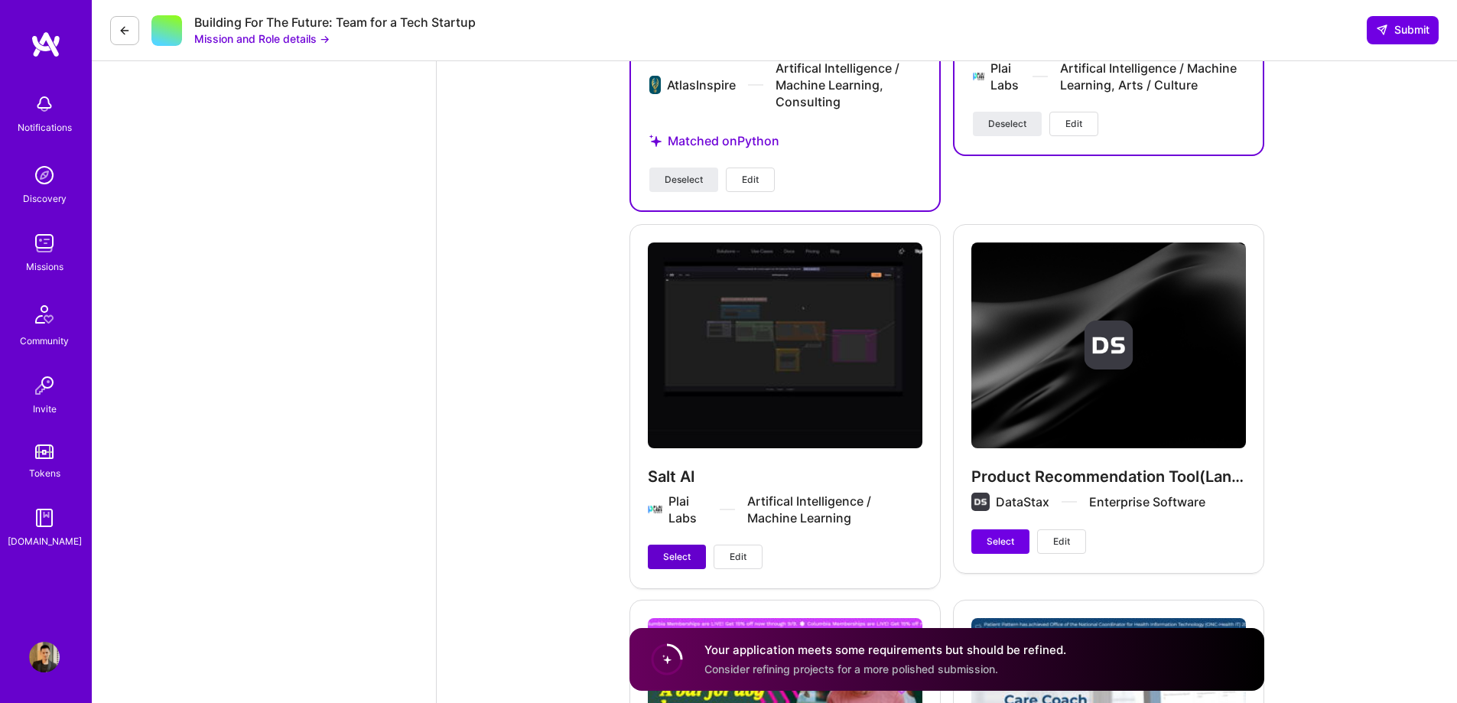
click at [681, 564] on span "Select" at bounding box center [677, 557] width 28 height 14
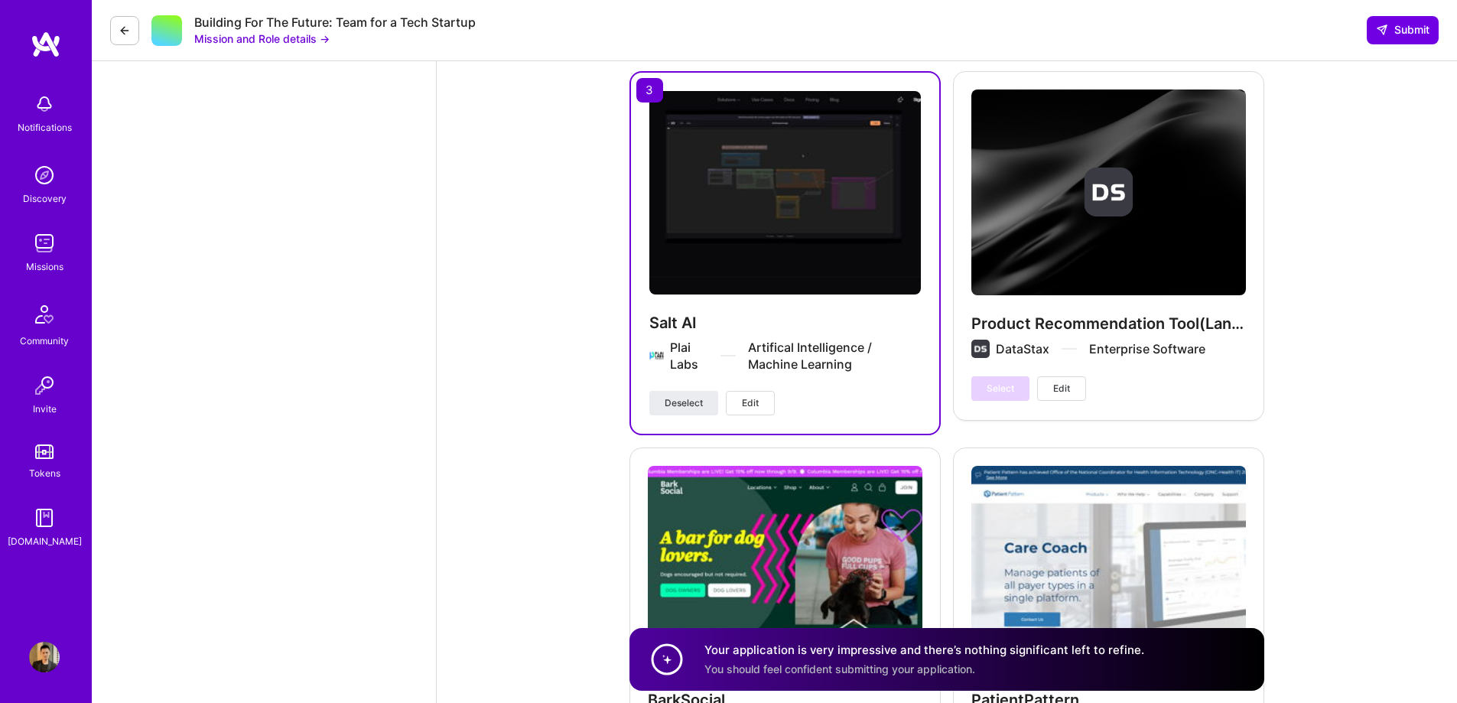
scroll to position [4129, 0]
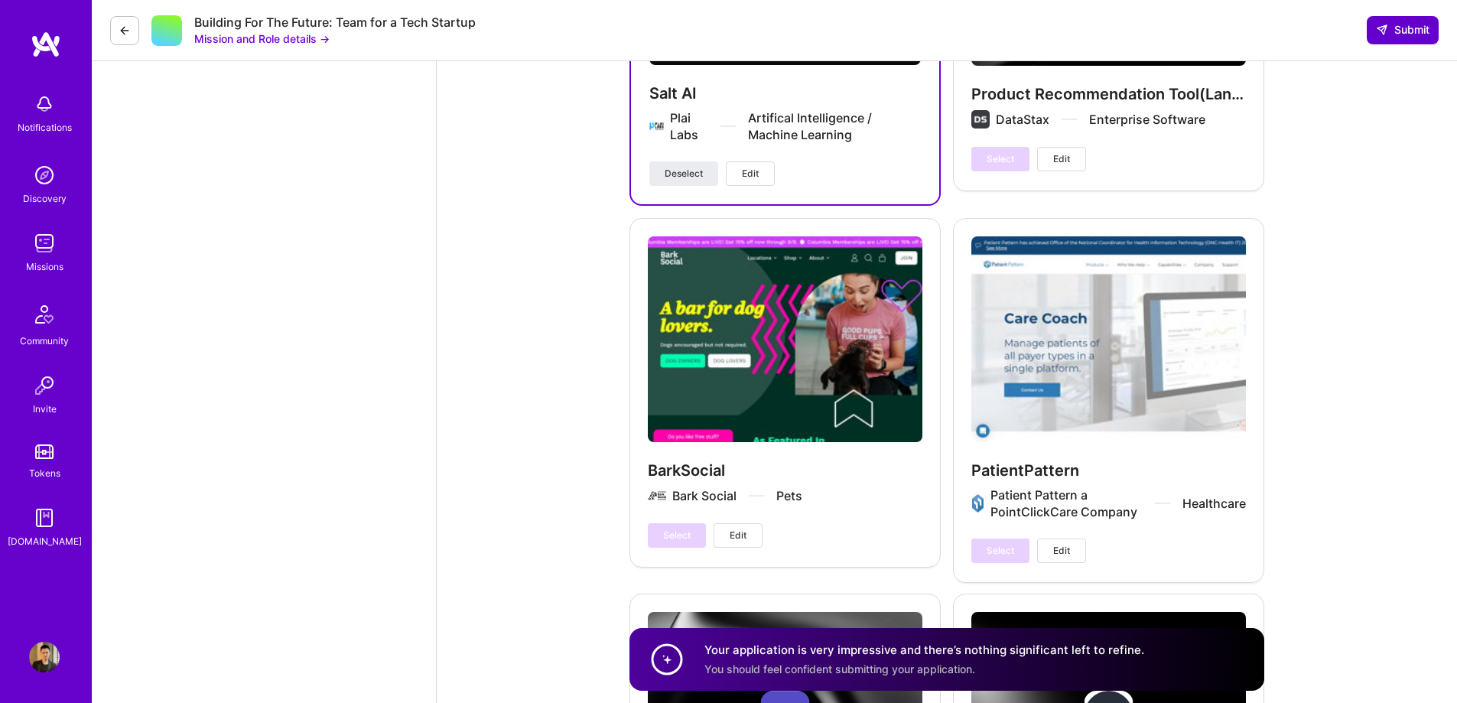
click at [1393, 30] on span "Submit" at bounding box center [1403, 29] width 54 height 15
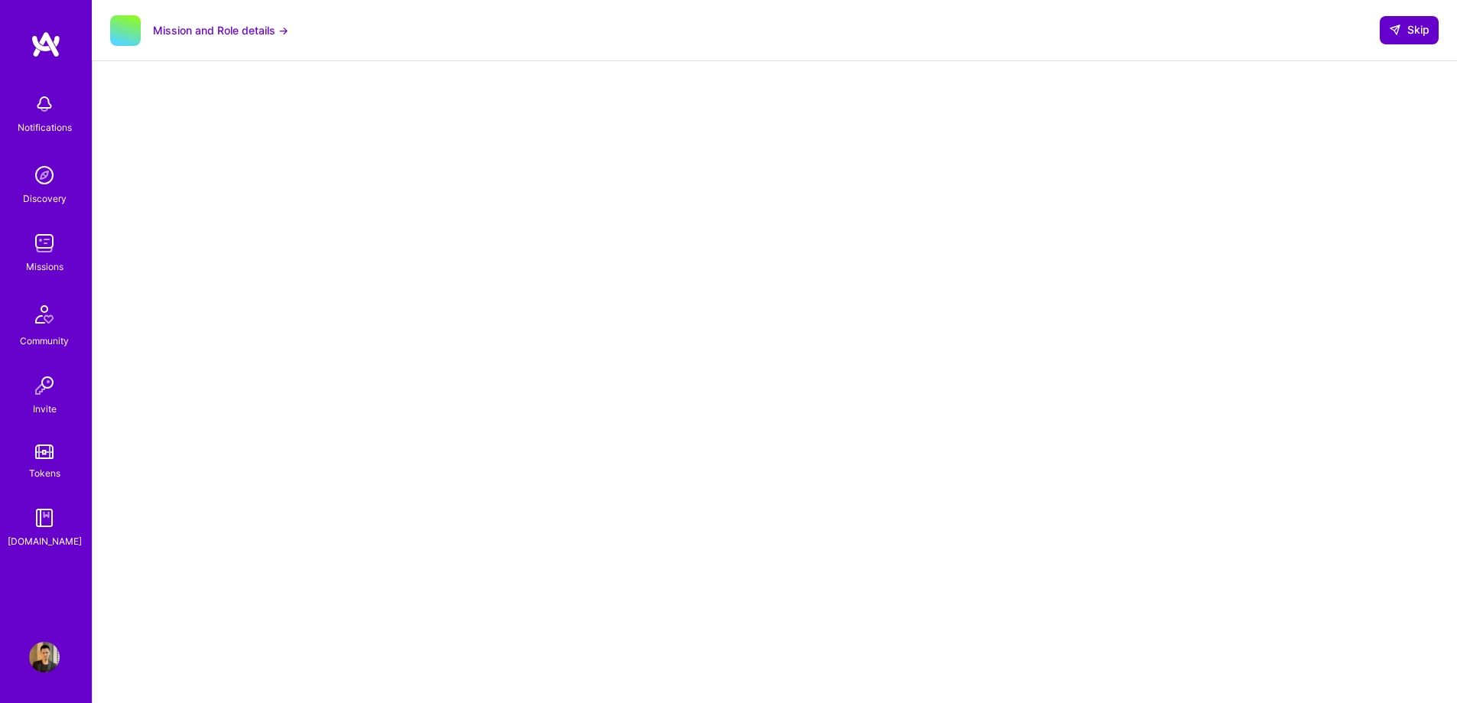
click at [1394, 37] on span "Skip" at bounding box center [1409, 29] width 41 height 15
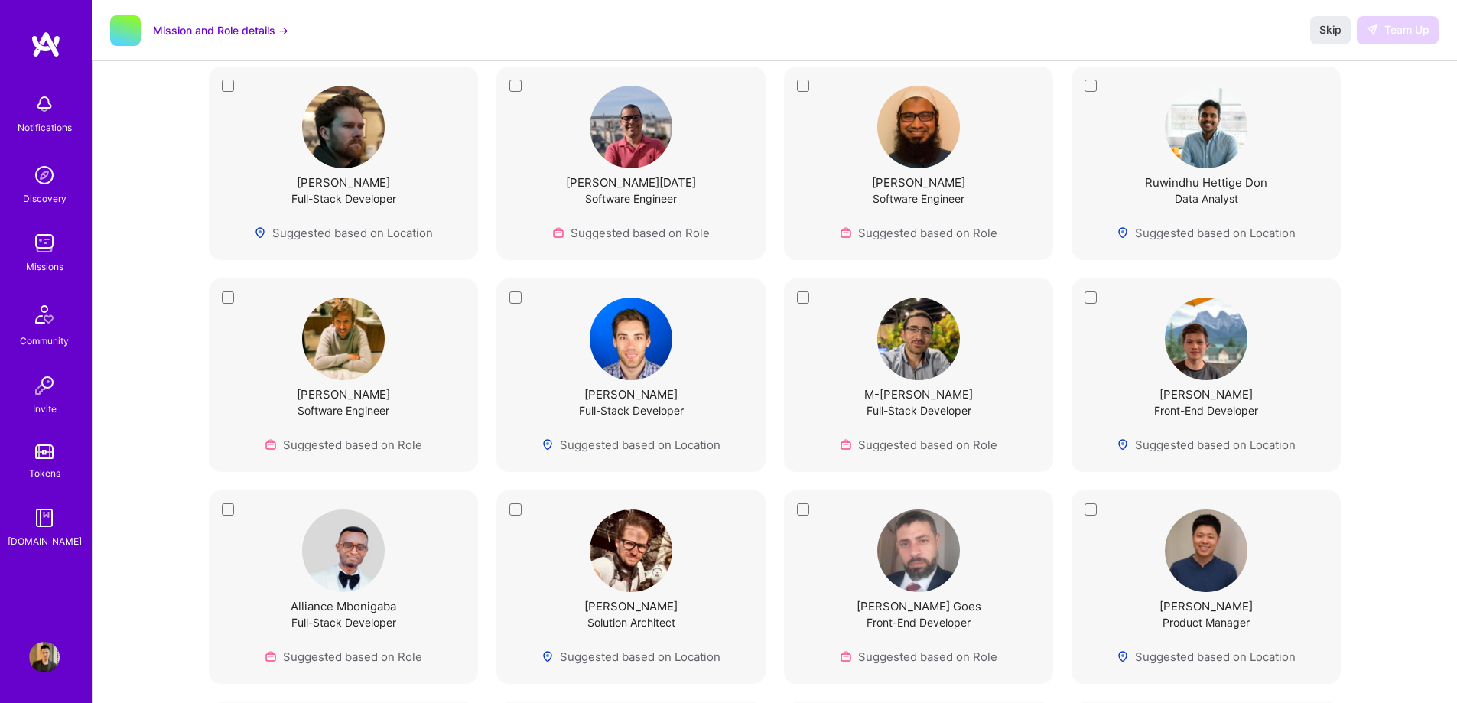
scroll to position [2746, 0]
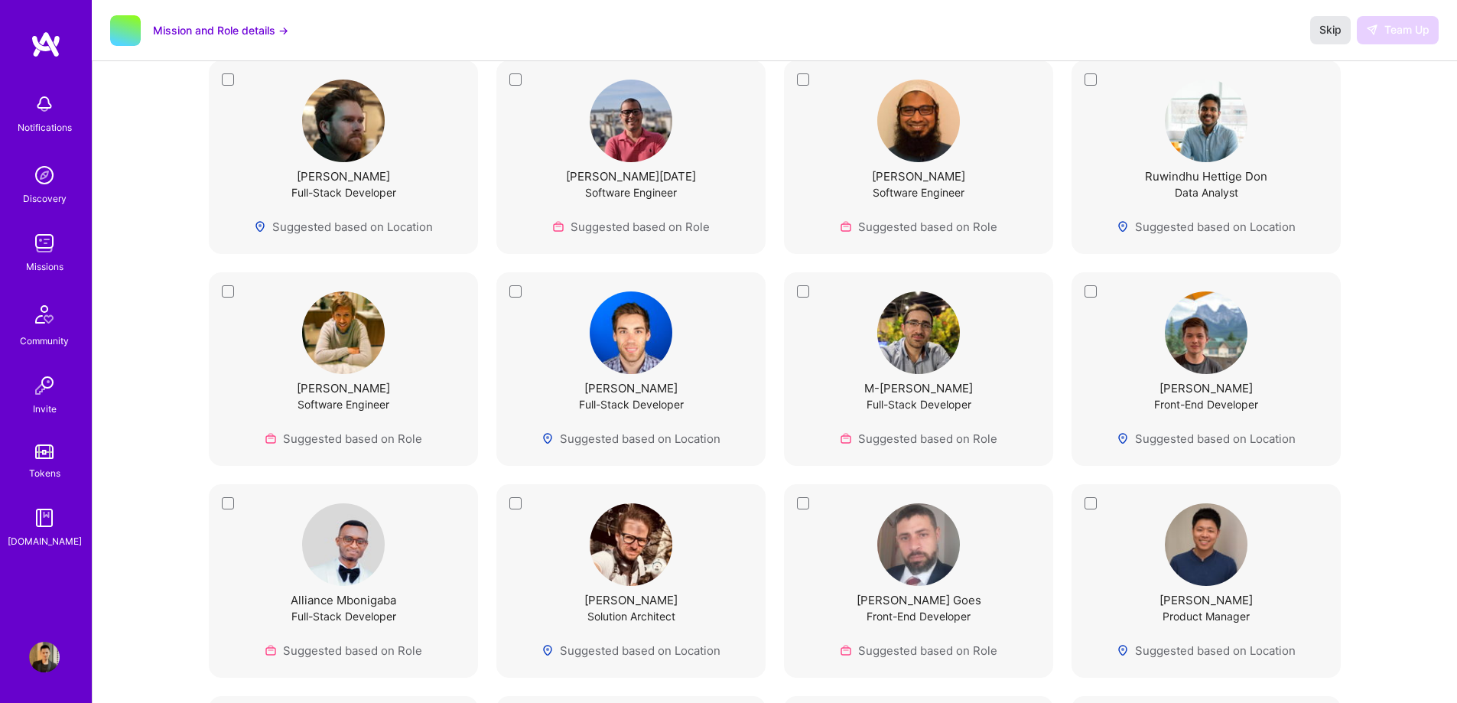
click at [1320, 38] on button "Skip" at bounding box center [1330, 30] width 41 height 28
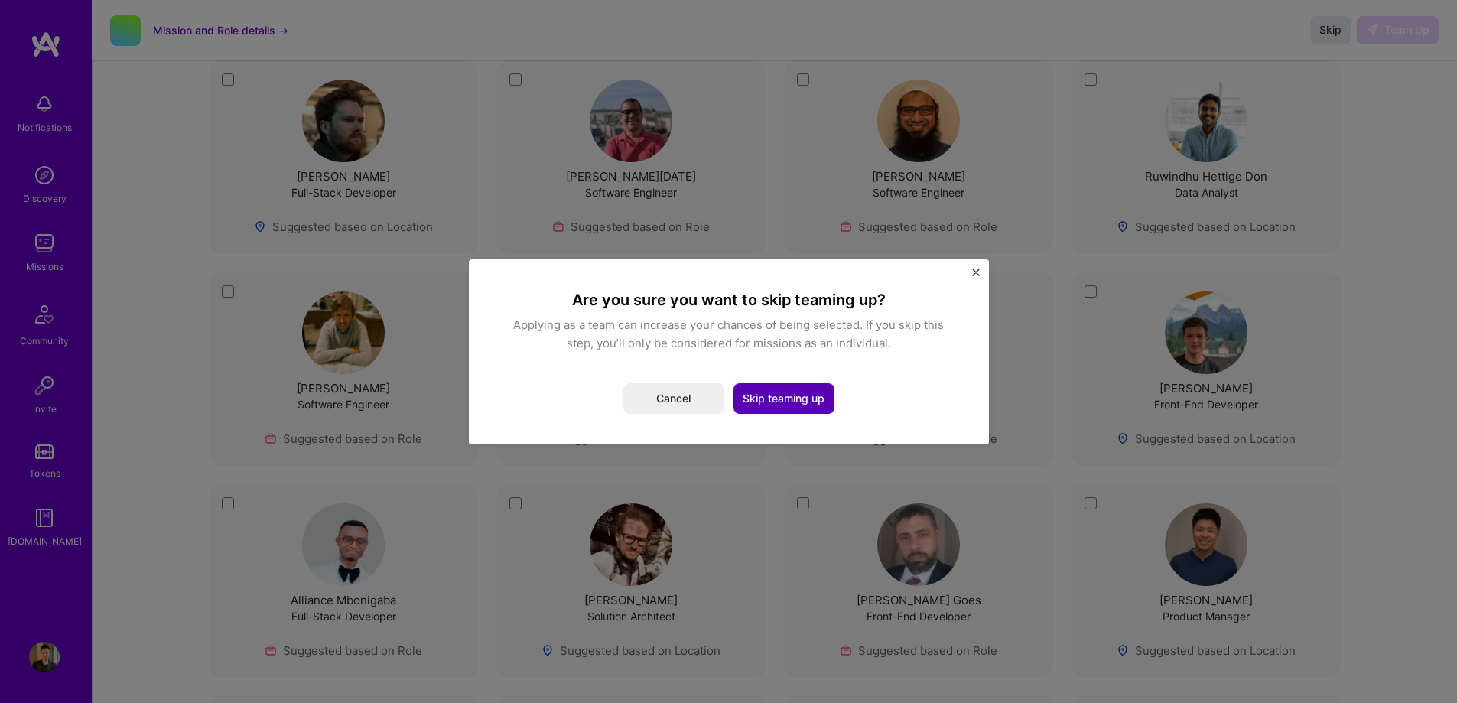
click at [804, 398] on button "Skip teaming up" at bounding box center [783, 398] width 101 height 31
